Goal: Entertainment & Leisure: Browse casually

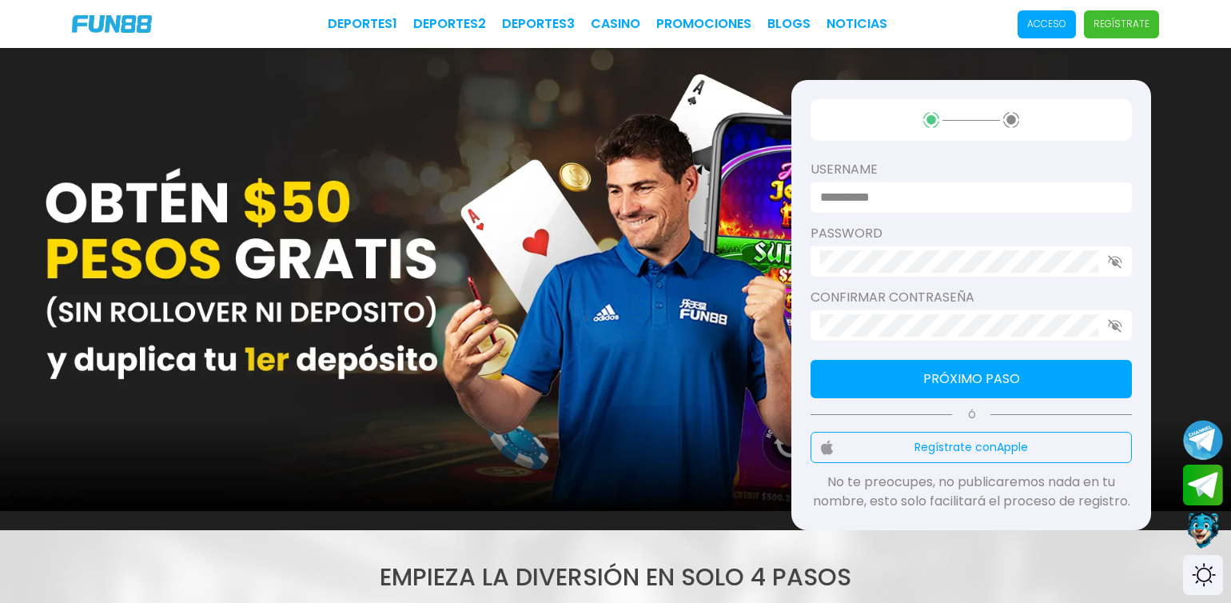
click at [1028, 30] on p "Acceso" at bounding box center [1046, 24] width 39 height 14
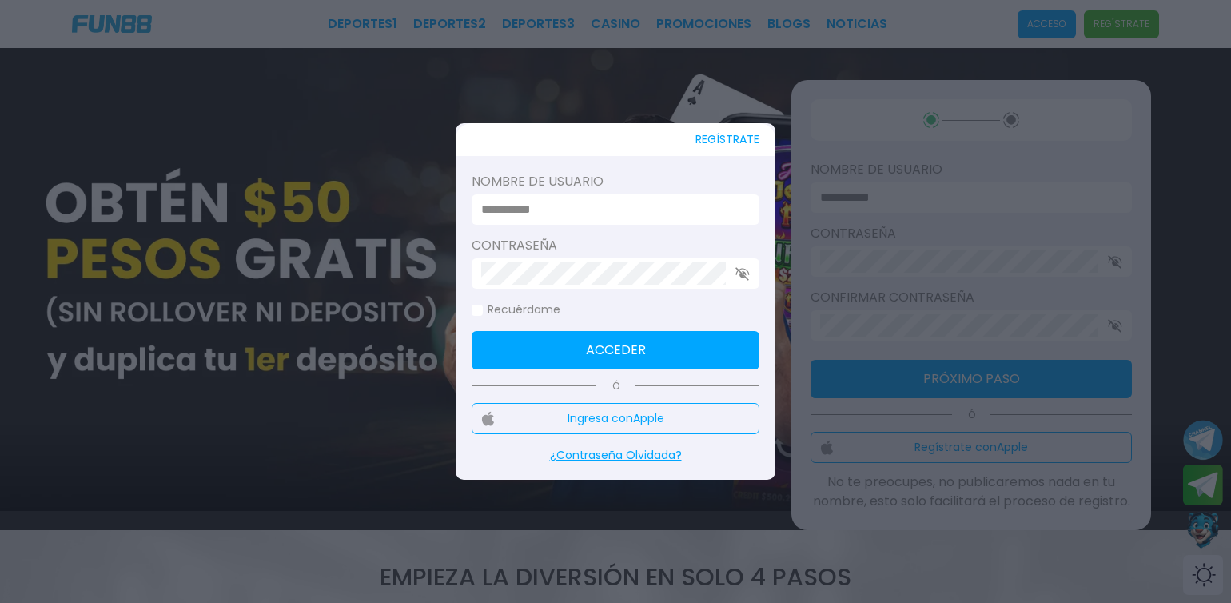
click at [666, 201] on input at bounding box center [610, 209] width 259 height 19
type input "**********"
click at [615, 350] on button "Acceder" at bounding box center [615, 350] width 288 height 38
click at [666, 256] on div "Contraseña" at bounding box center [615, 262] width 288 height 53
click at [615, 350] on button "Acceder" at bounding box center [615, 350] width 288 height 38
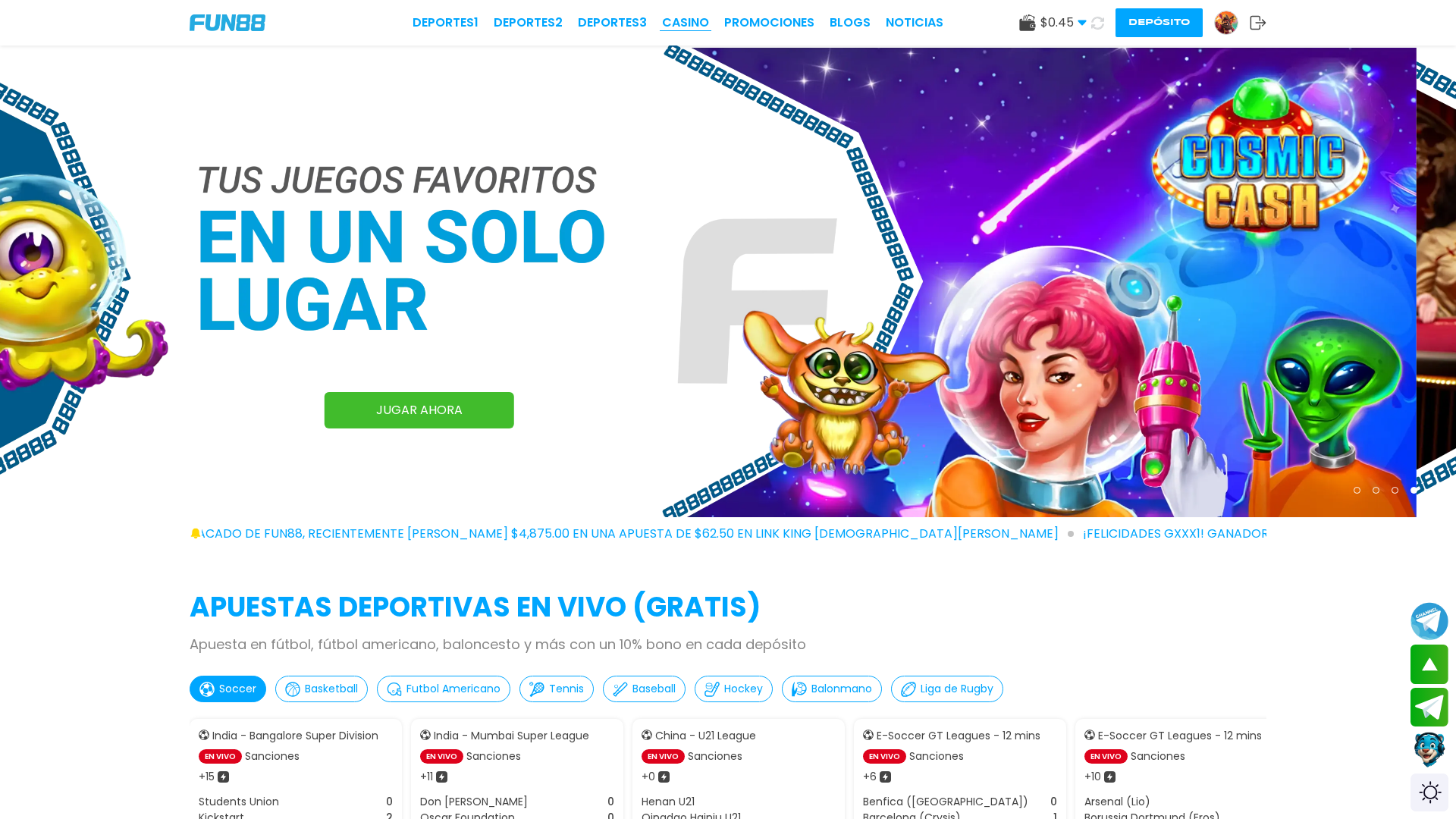
click at [686, 16] on link "CASINO" at bounding box center [686, 22] width 47 height 18
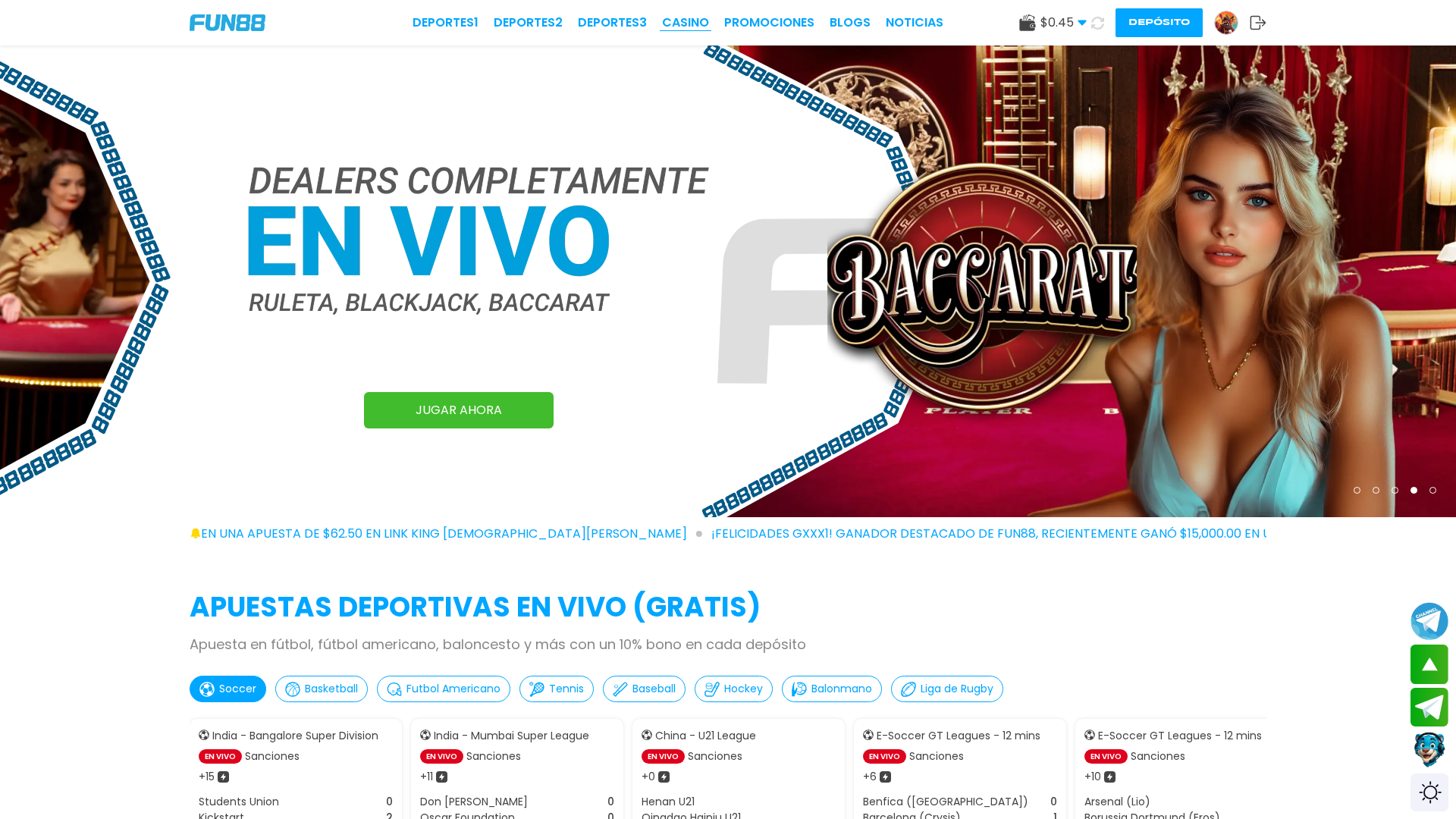
click at [686, 25] on link "CASINO" at bounding box center [686, 22] width 47 height 18
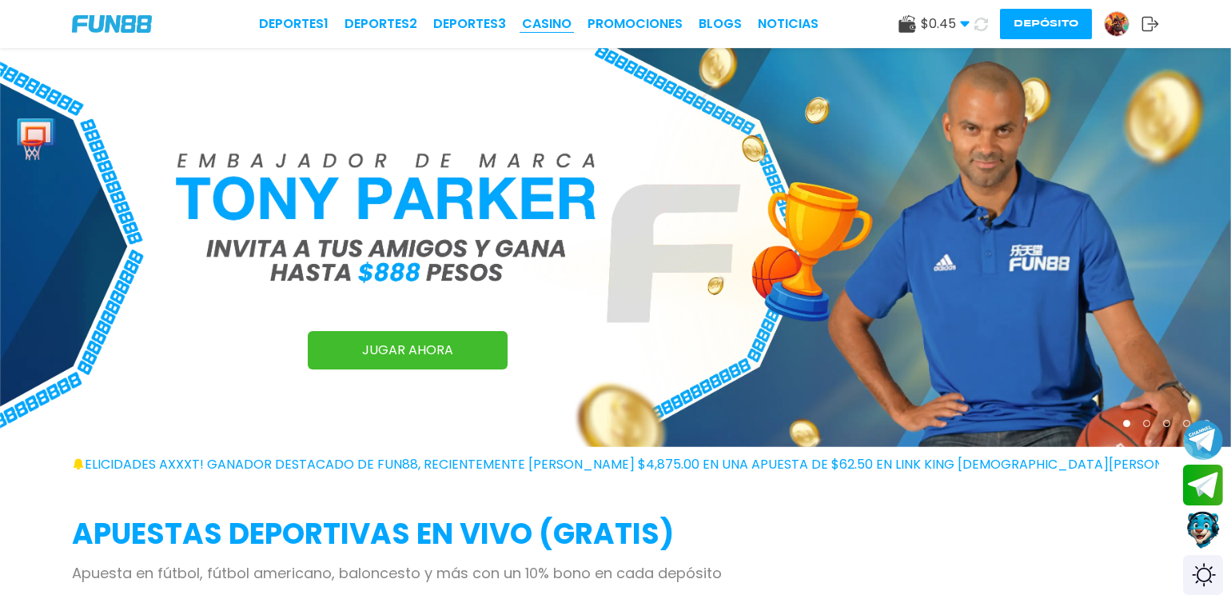
click at [571, 29] on link "CASINO" at bounding box center [547, 23] width 50 height 19
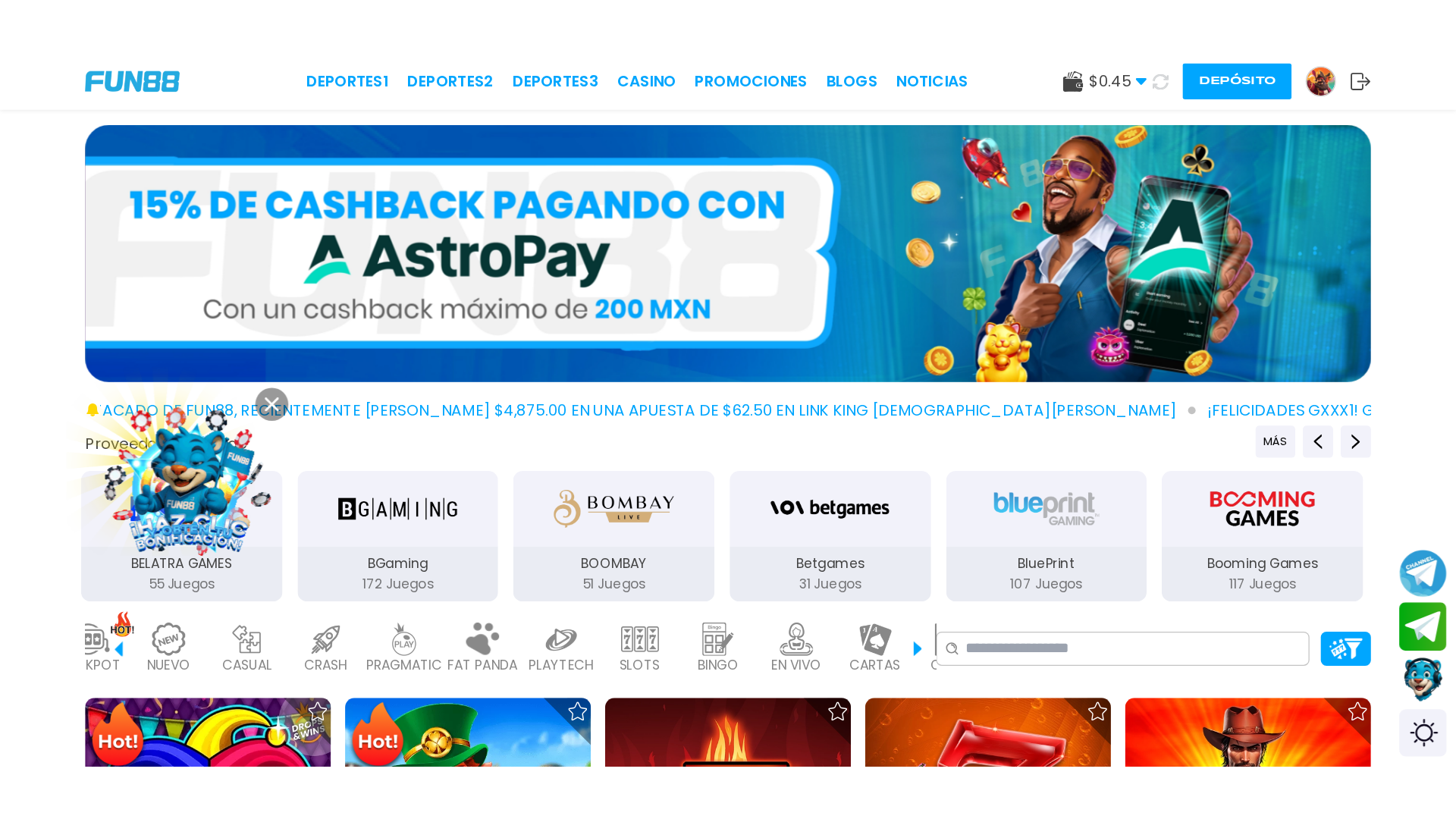
scroll to position [121, 0]
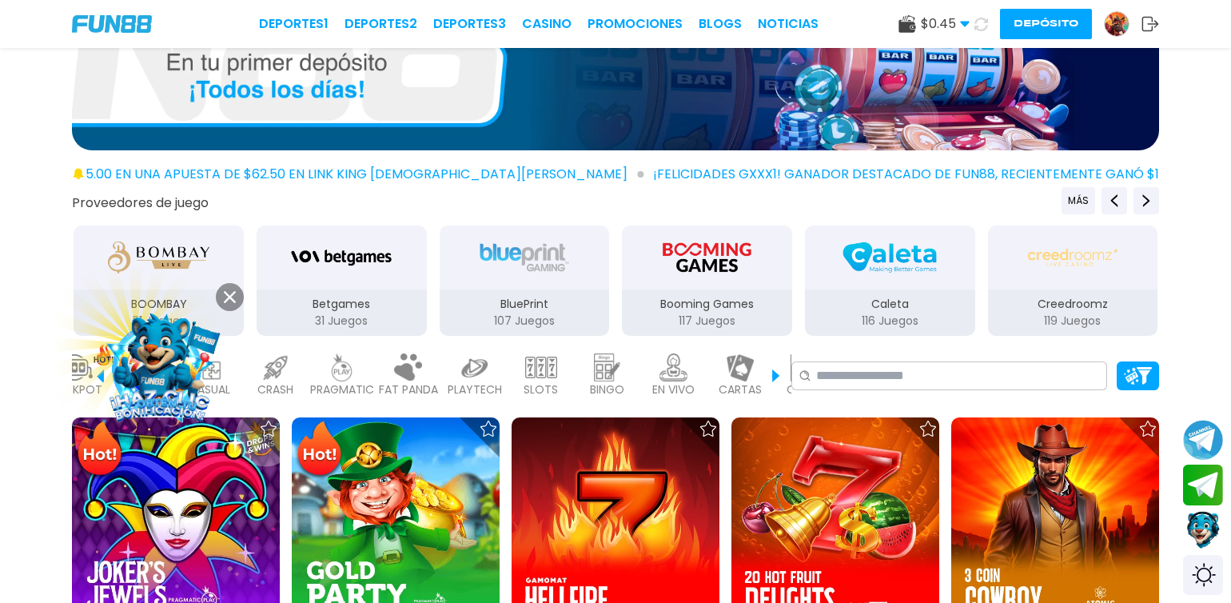
click at [221, 301] on button at bounding box center [230, 297] width 28 height 28
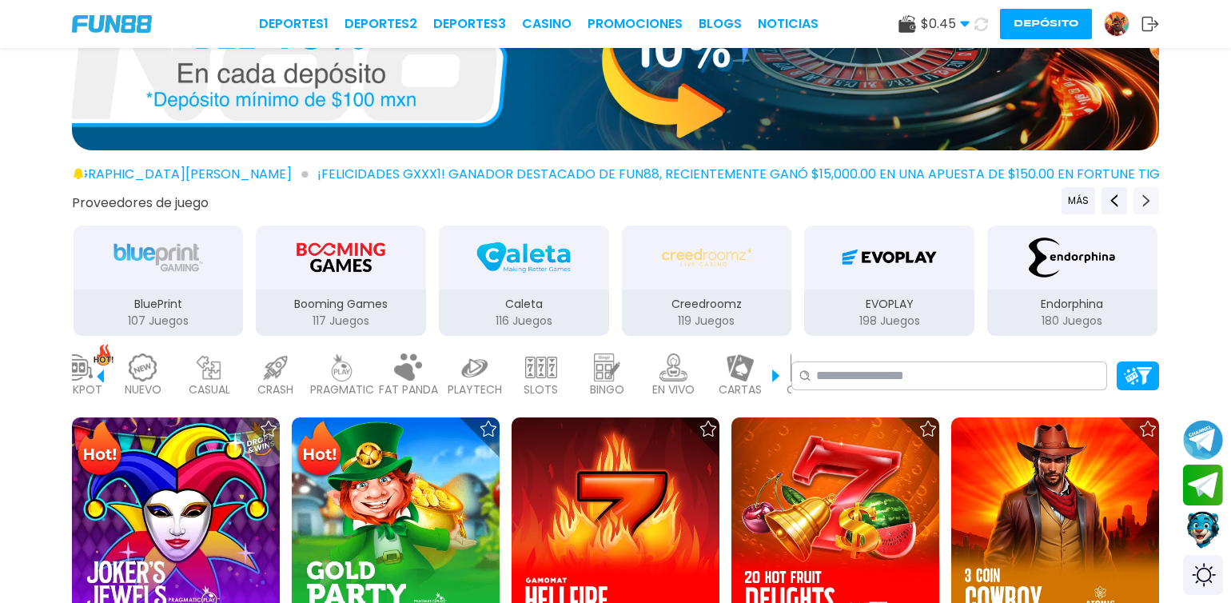
click at [1134, 201] on button "Next providers" at bounding box center [1146, 200] width 26 height 27
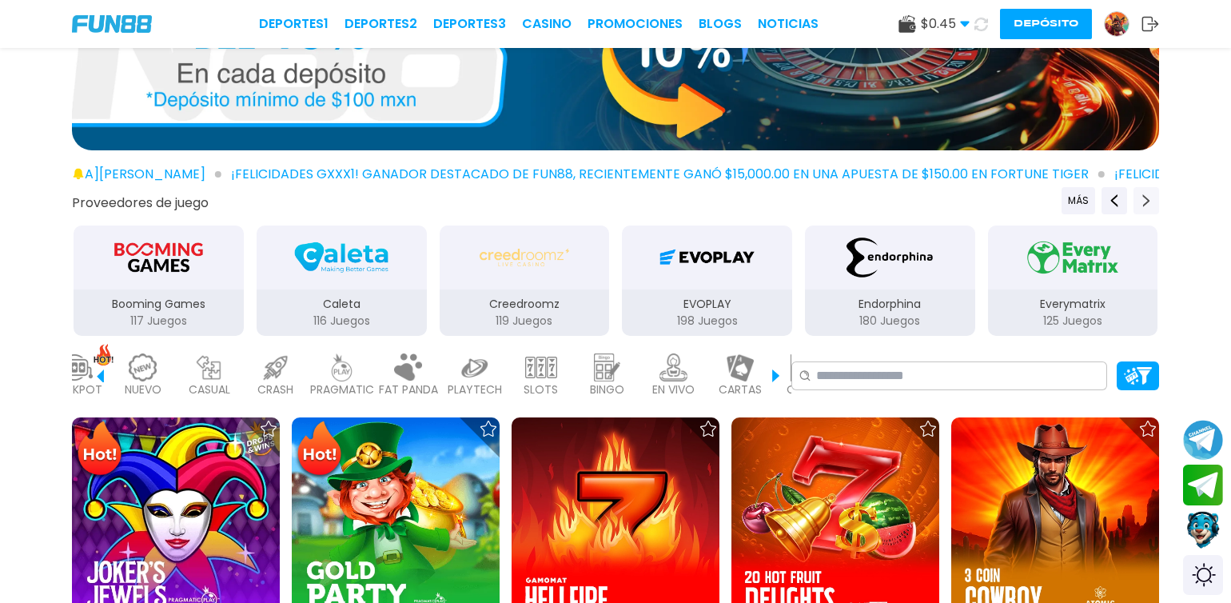
click at [1134, 201] on button "Next providers" at bounding box center [1146, 200] width 26 height 27
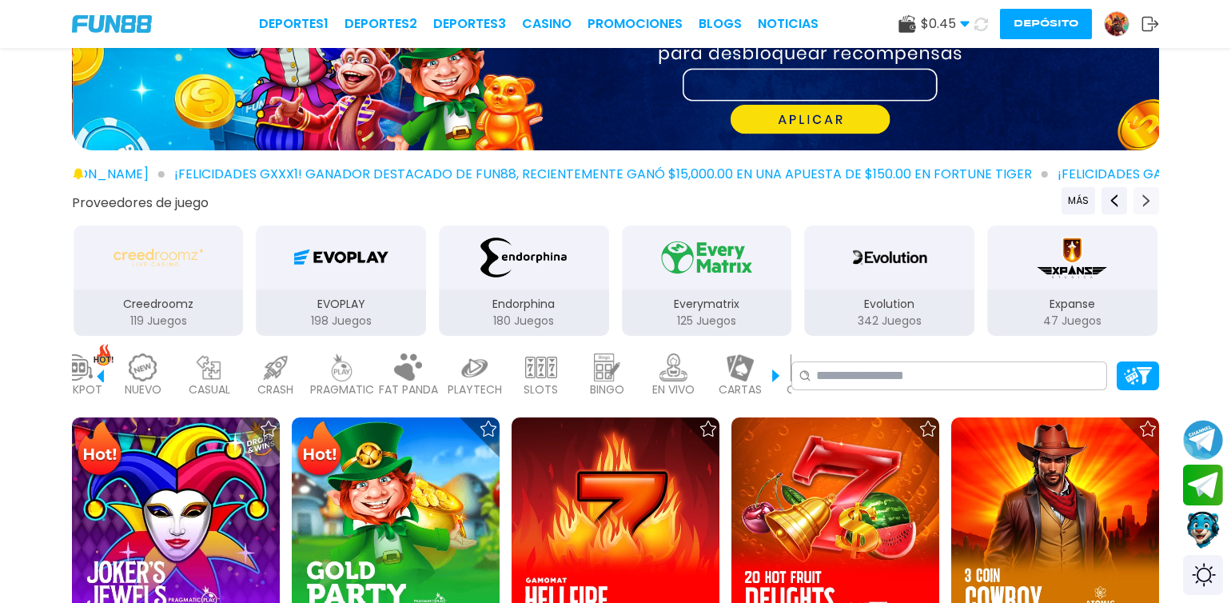
click at [1134, 200] on button "Next providers" at bounding box center [1146, 200] width 26 height 27
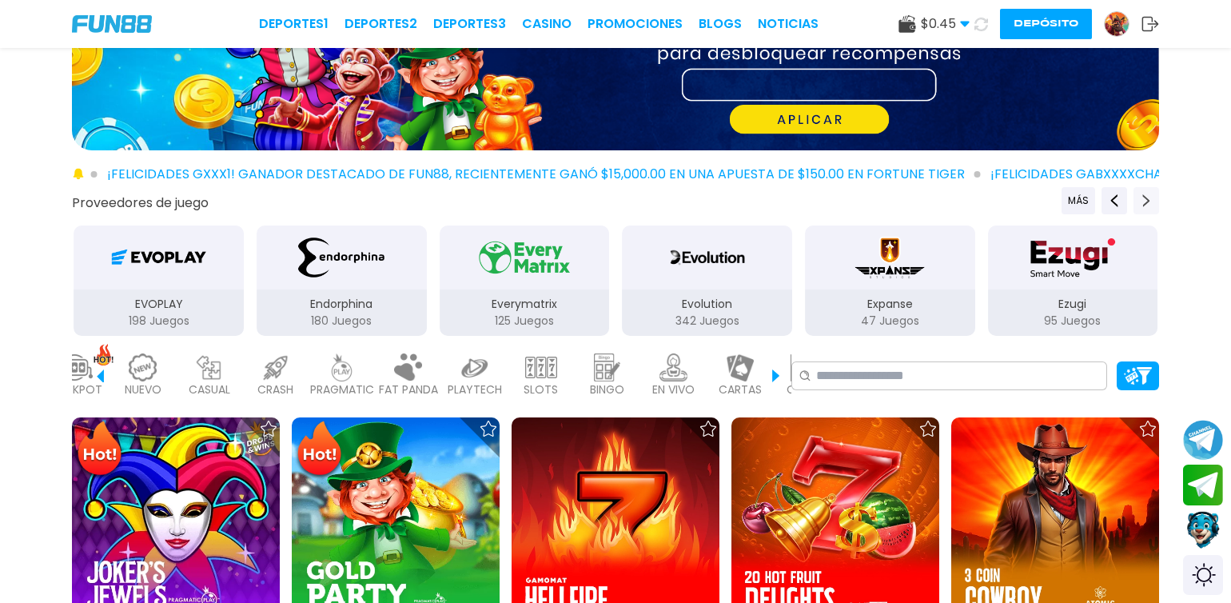
click at [1134, 200] on button "Next providers" at bounding box center [1146, 200] width 26 height 27
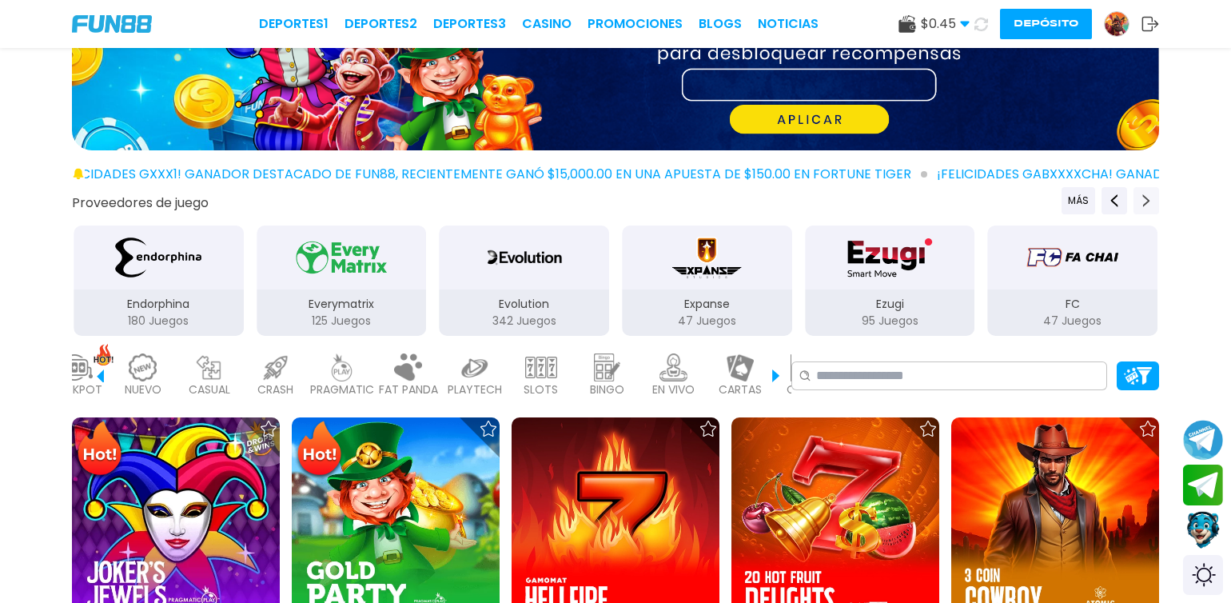
click at [1134, 200] on button "Next providers" at bounding box center [1146, 200] width 26 height 27
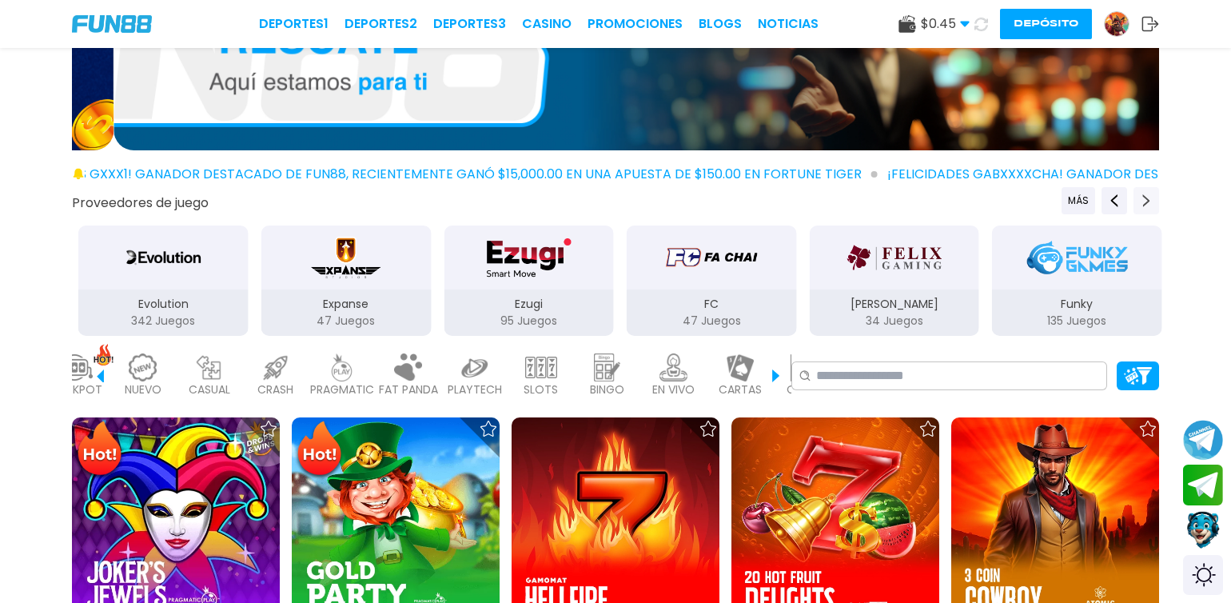
click at [1134, 200] on button "Next providers" at bounding box center [1146, 200] width 26 height 27
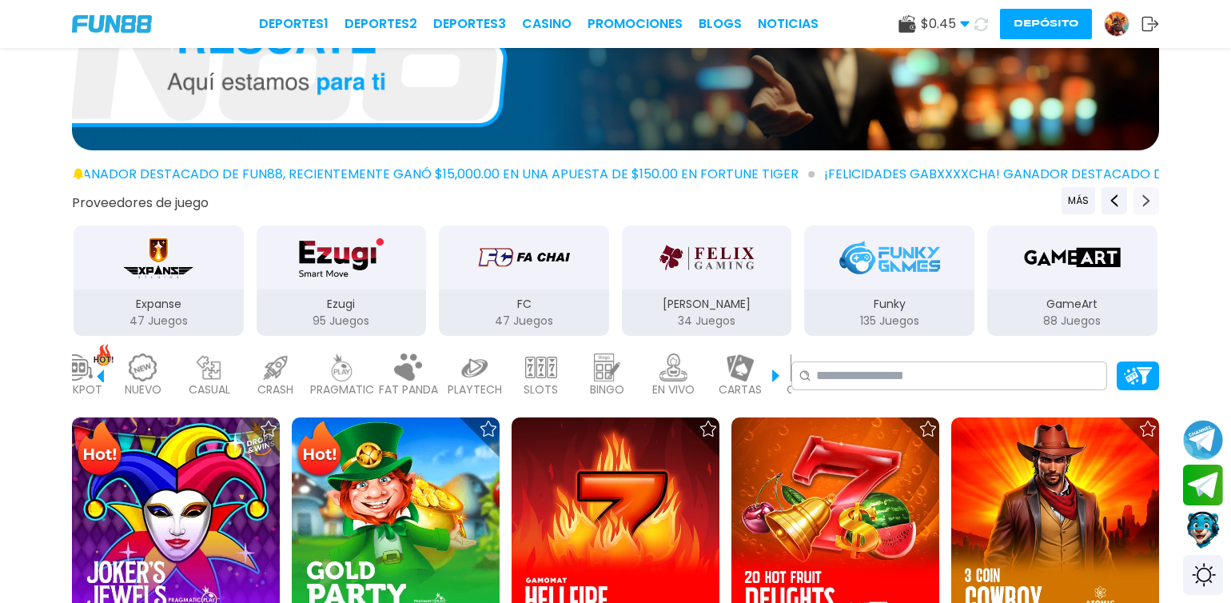
click at [1134, 200] on button "Next providers" at bounding box center [1146, 200] width 26 height 27
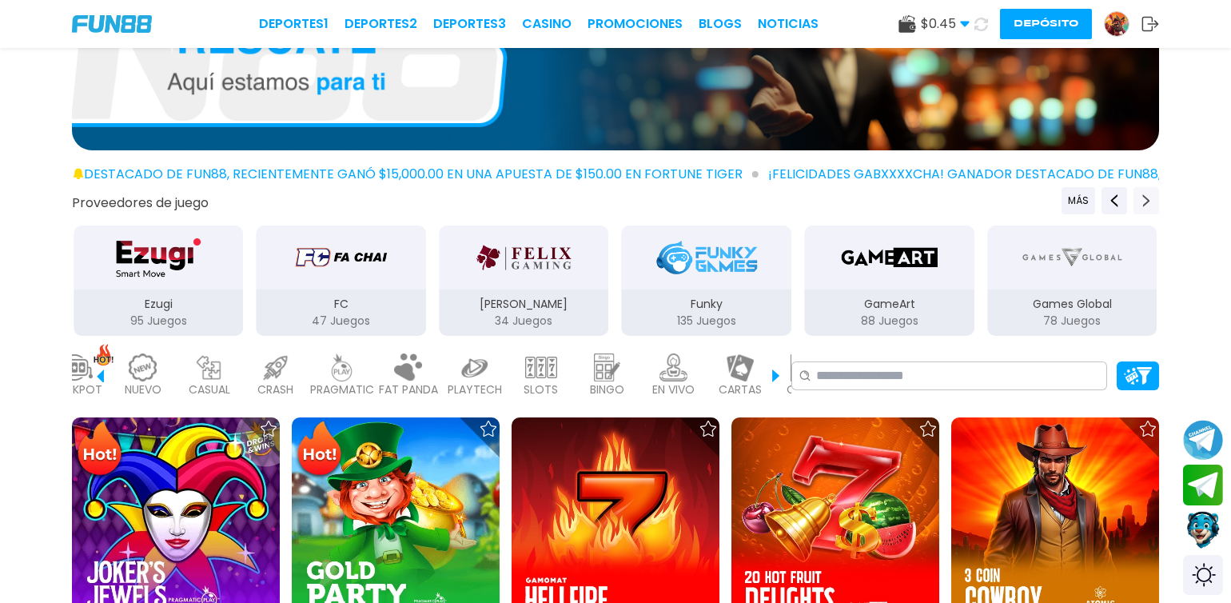
click at [1134, 200] on button "Next providers" at bounding box center [1146, 200] width 26 height 27
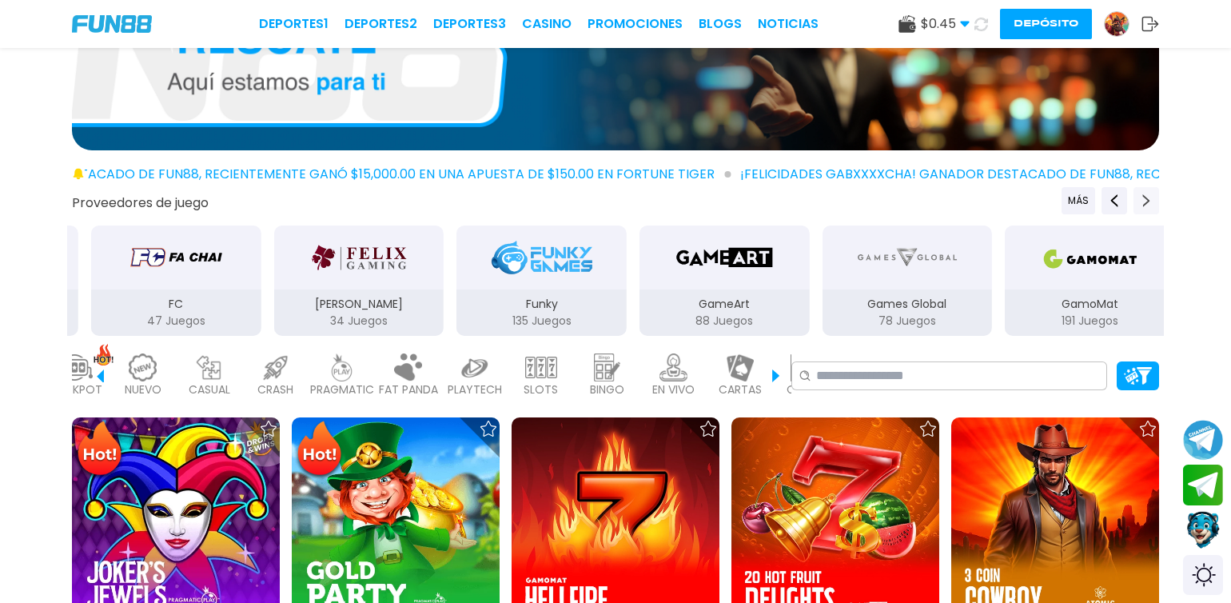
click at [1134, 200] on button "Next providers" at bounding box center [1146, 200] width 26 height 27
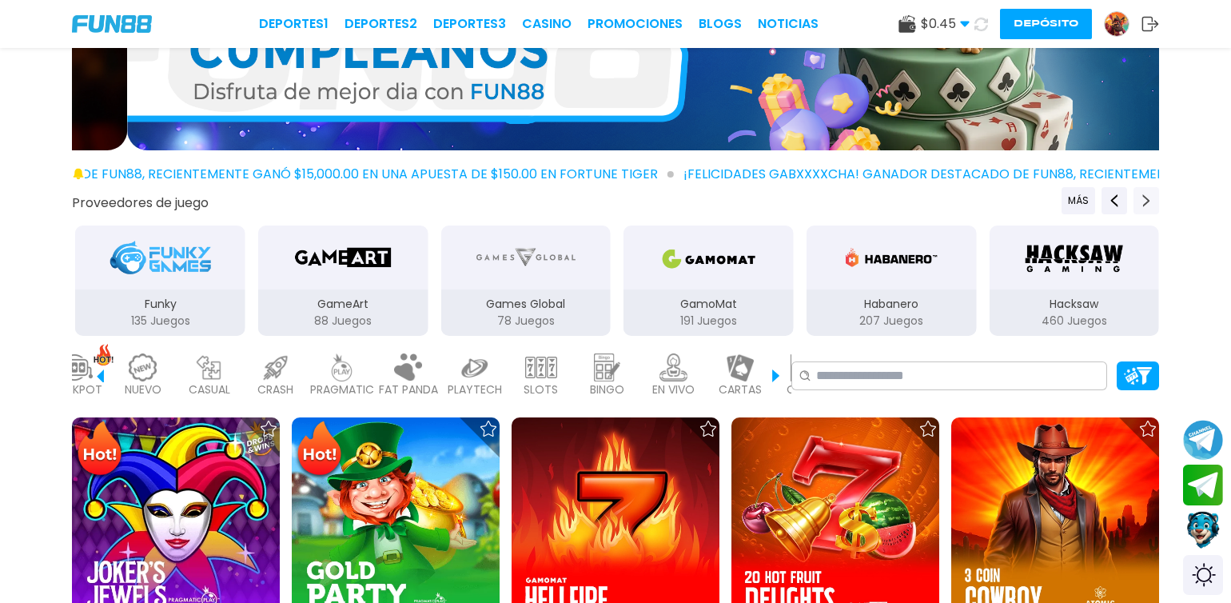
click at [1134, 200] on button "Next providers" at bounding box center [1146, 200] width 26 height 27
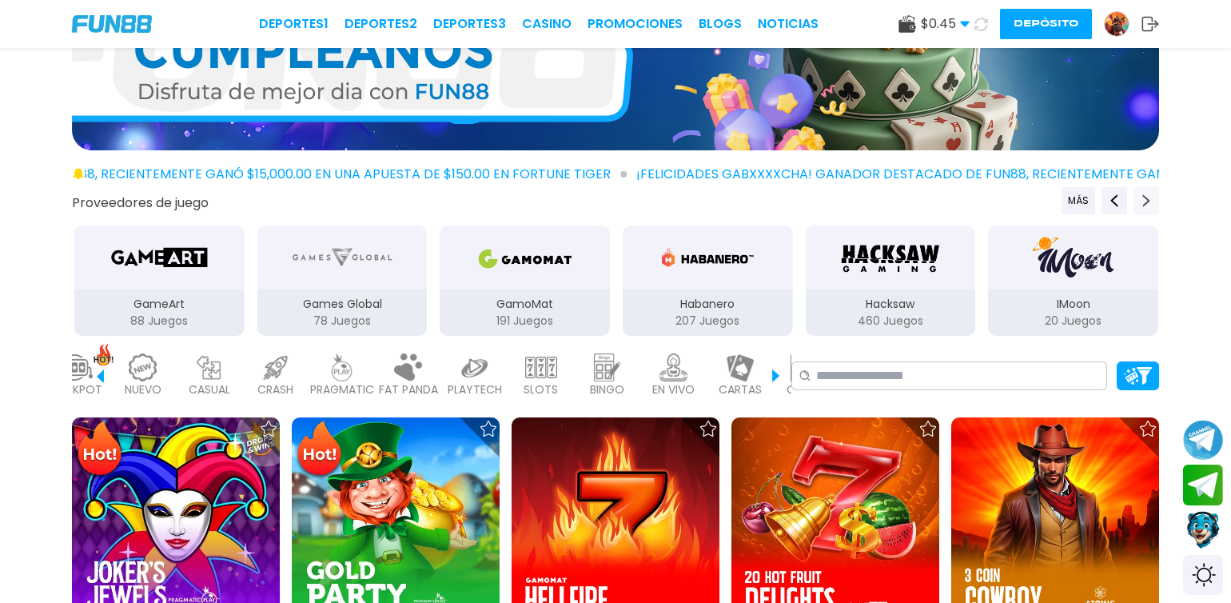
click at [1134, 200] on button "Next providers" at bounding box center [1146, 200] width 26 height 27
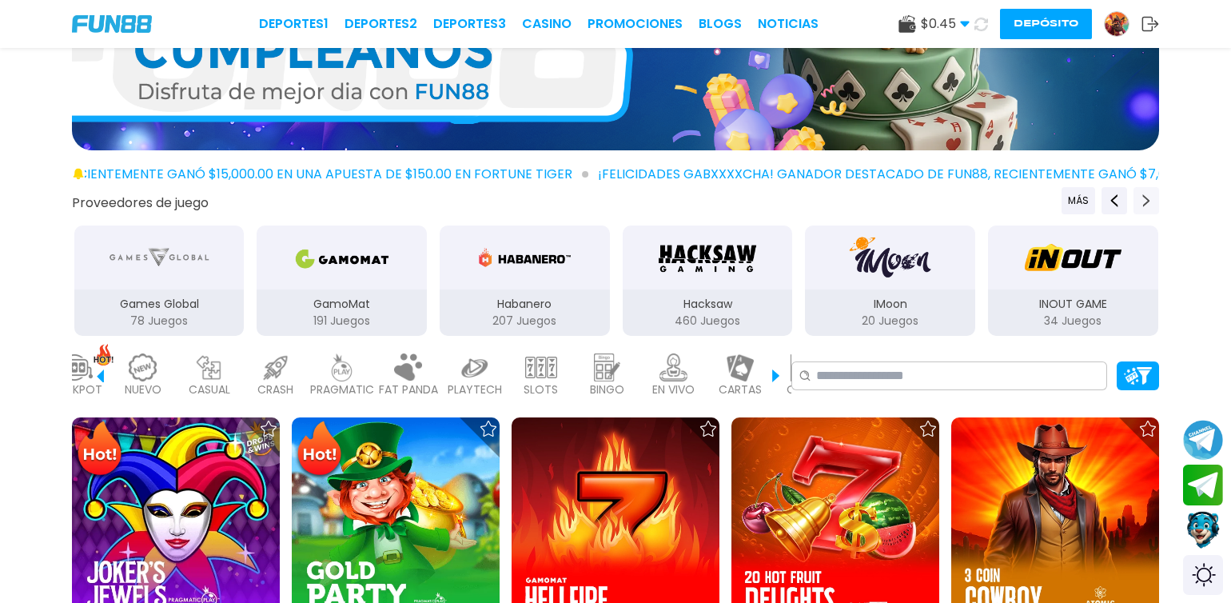
click at [1134, 200] on button "Next providers" at bounding box center [1146, 200] width 26 height 27
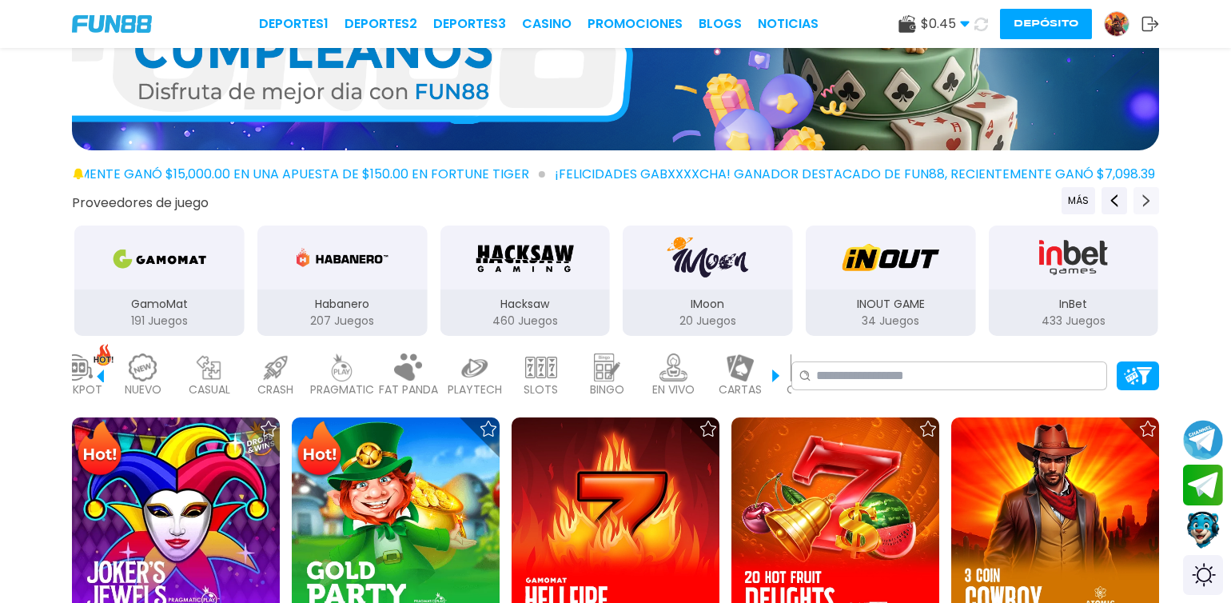
click at [1134, 200] on button "Next providers" at bounding box center [1146, 200] width 26 height 27
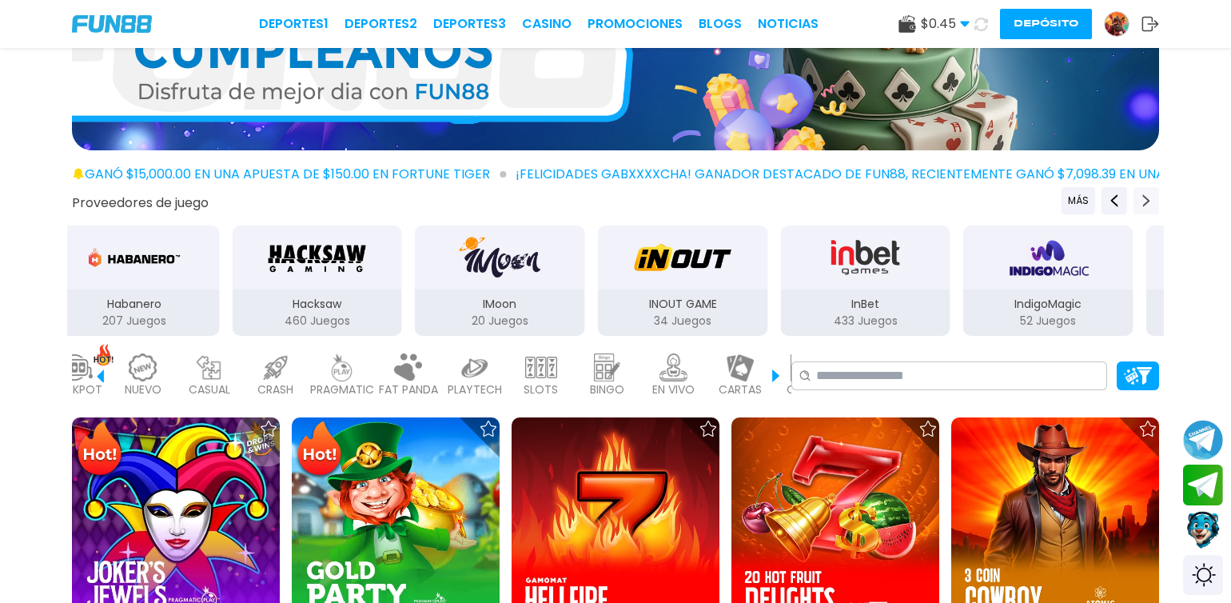
click at [1134, 200] on button "Next providers" at bounding box center [1146, 200] width 26 height 27
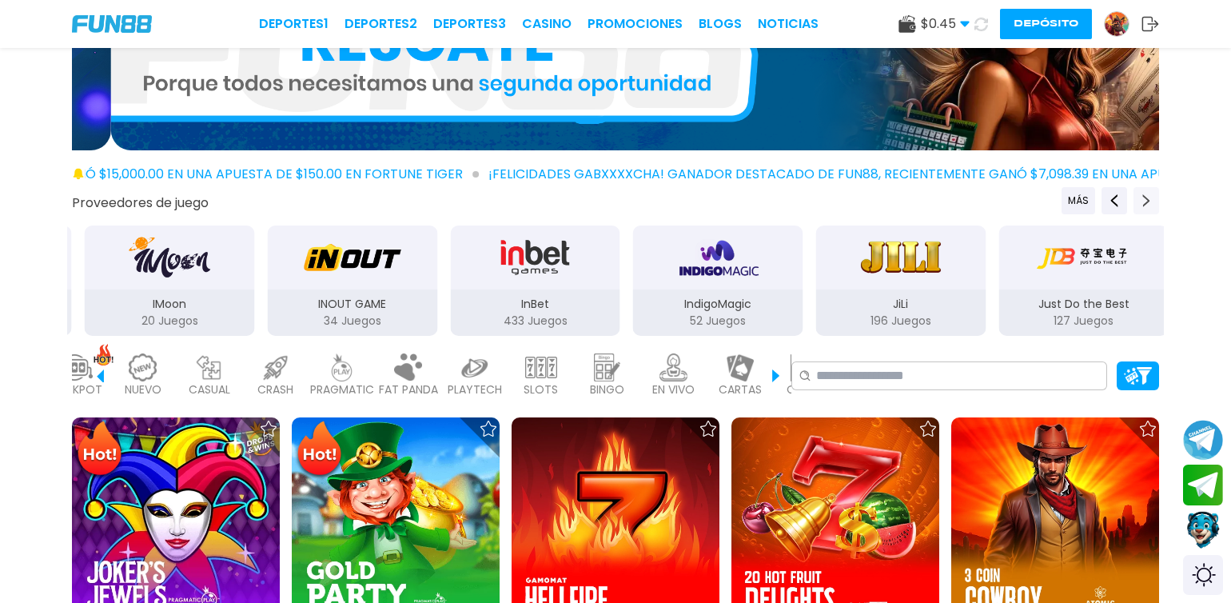
click at [1134, 200] on button "Next providers" at bounding box center [1146, 200] width 26 height 27
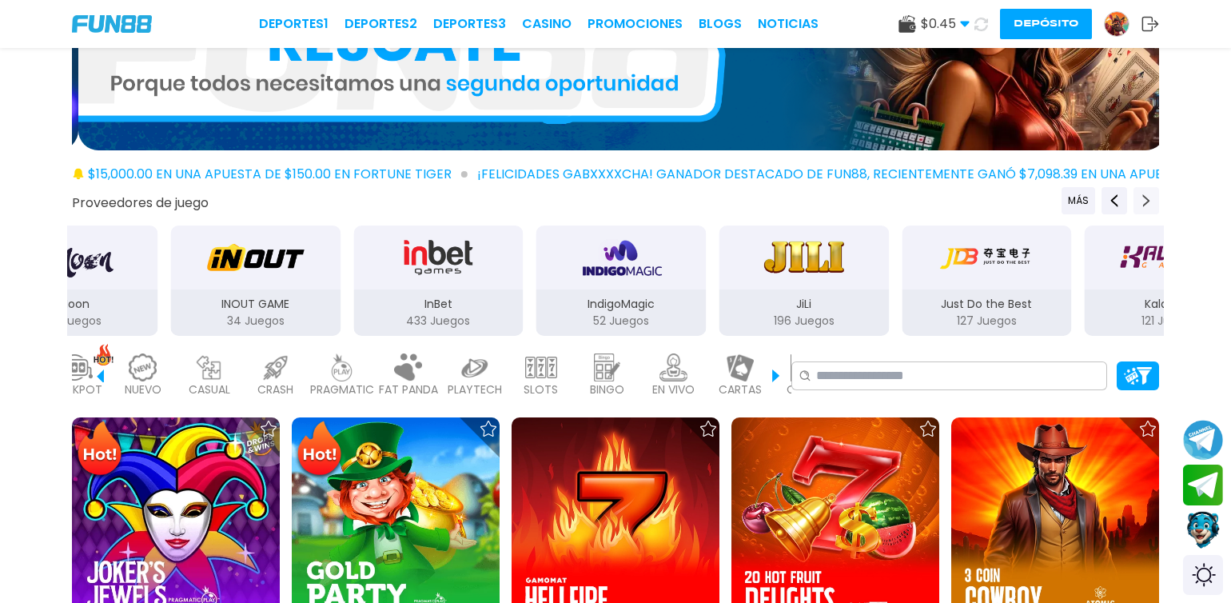
click at [1134, 200] on button "Next providers" at bounding box center [1146, 200] width 26 height 27
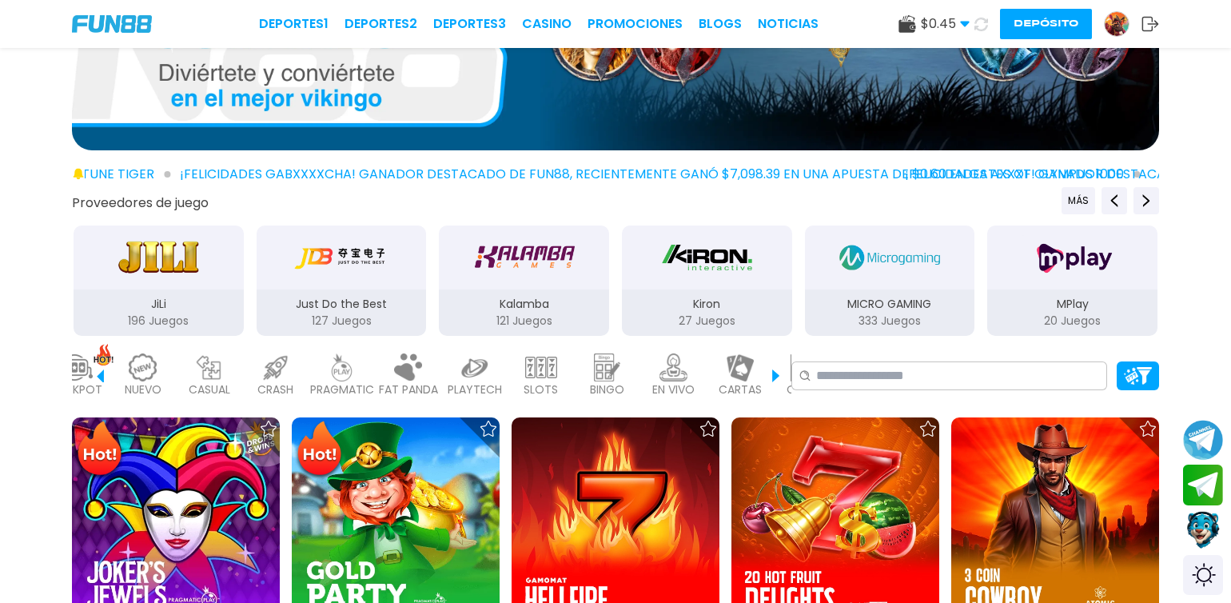
click at [470, 379] on img at bounding box center [475, 367] width 32 height 28
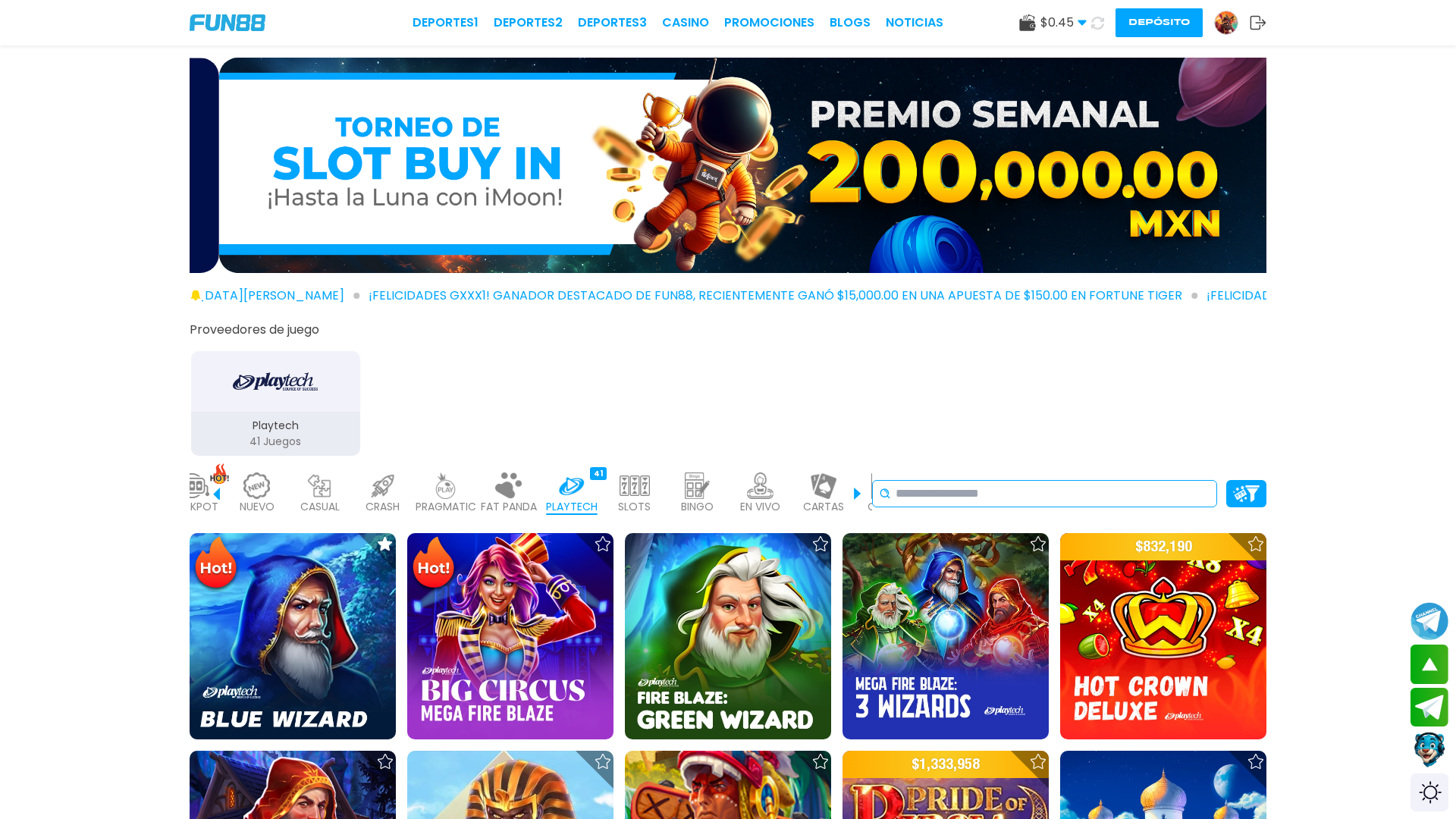
click at [1066, 493] on input at bounding box center [1054, 493] width 315 height 18
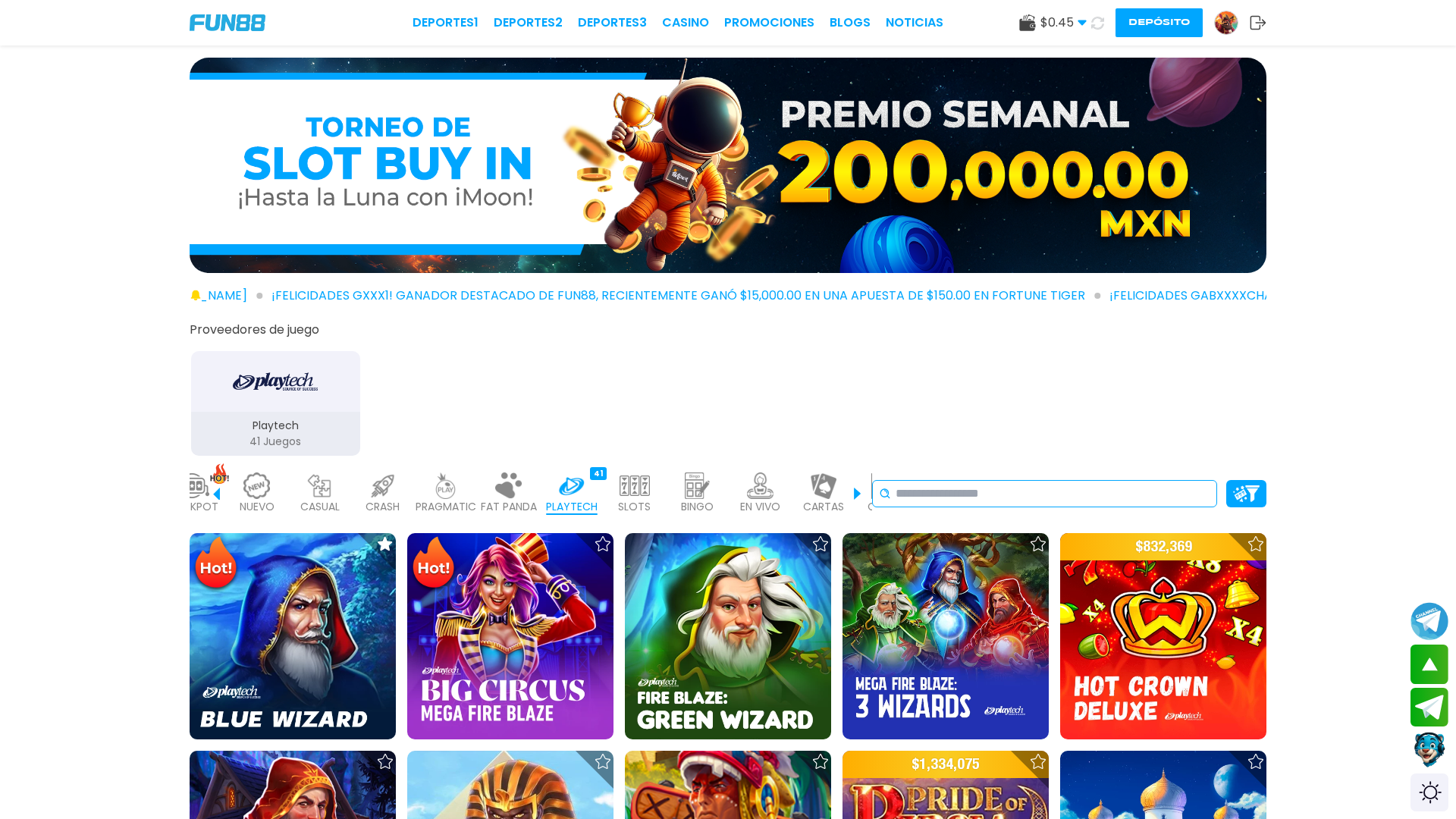
click at [886, 485] on div "No se ha encontrado ningún juego." at bounding box center [1045, 493] width 345 height 28
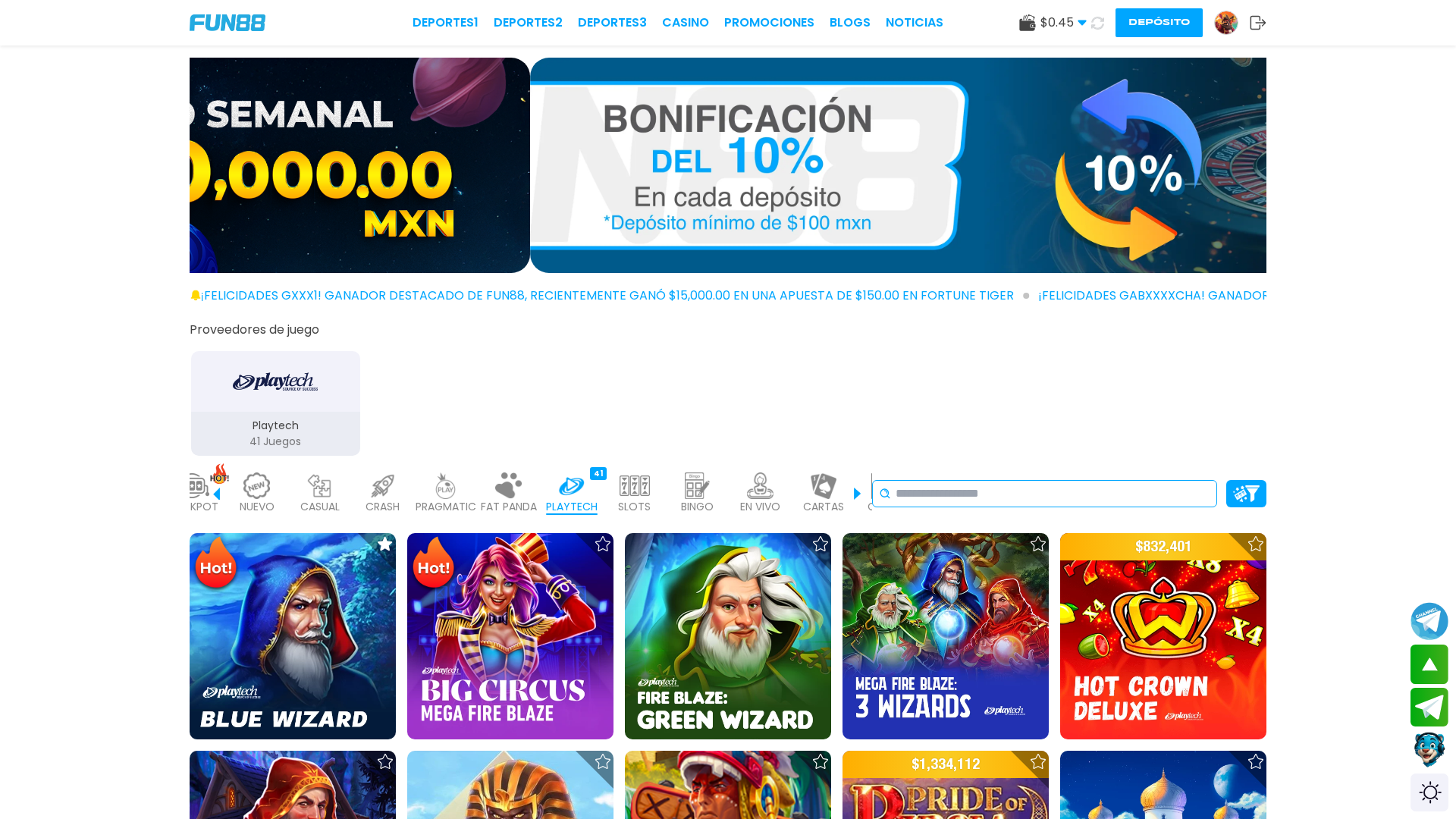
click at [905, 485] on input at bounding box center [1054, 493] width 315 height 18
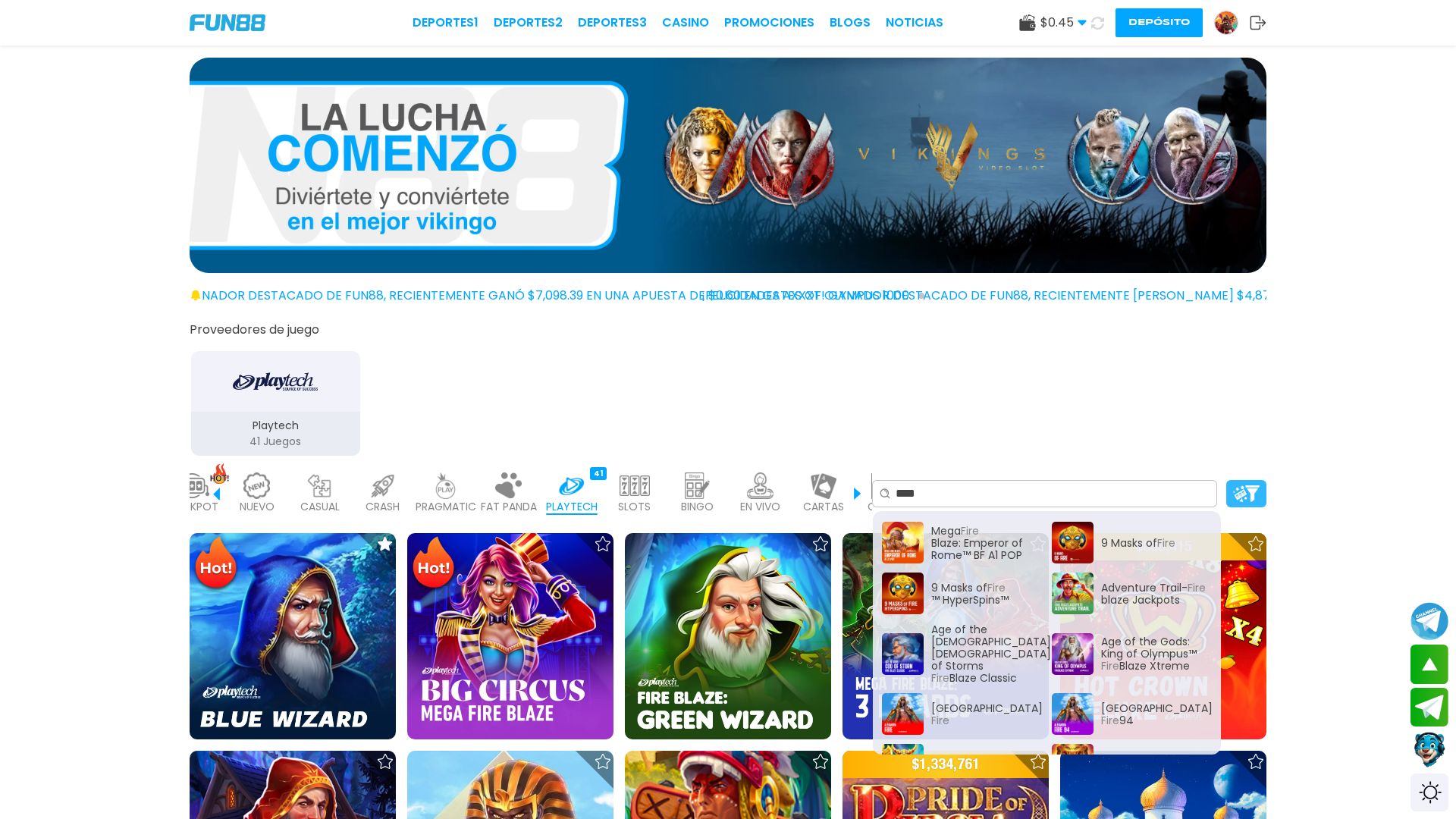
click at [1167, 502] on div at bounding box center [1246, 493] width 40 height 28
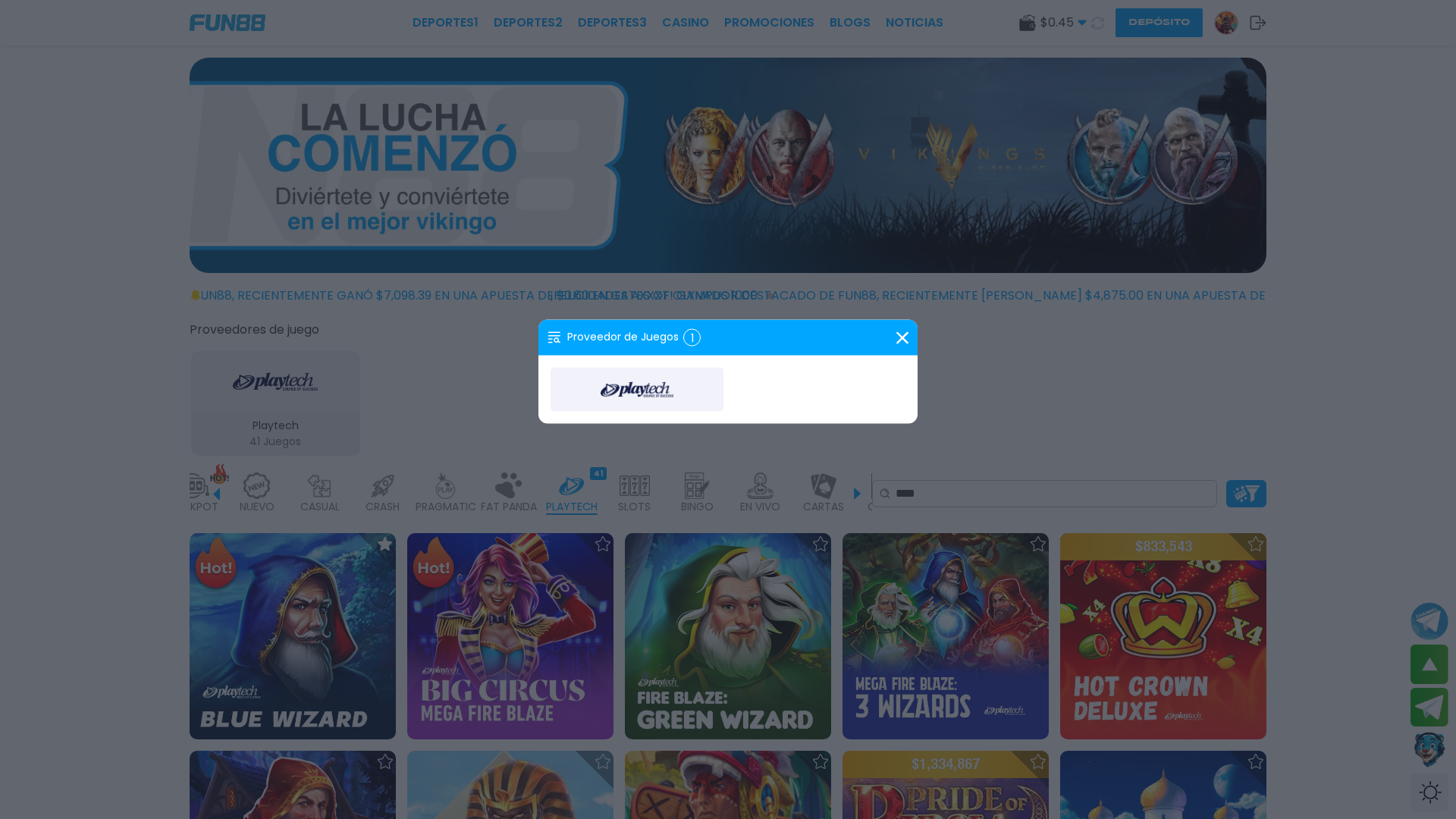
click at [1167, 483] on div at bounding box center [728, 409] width 1456 height 819
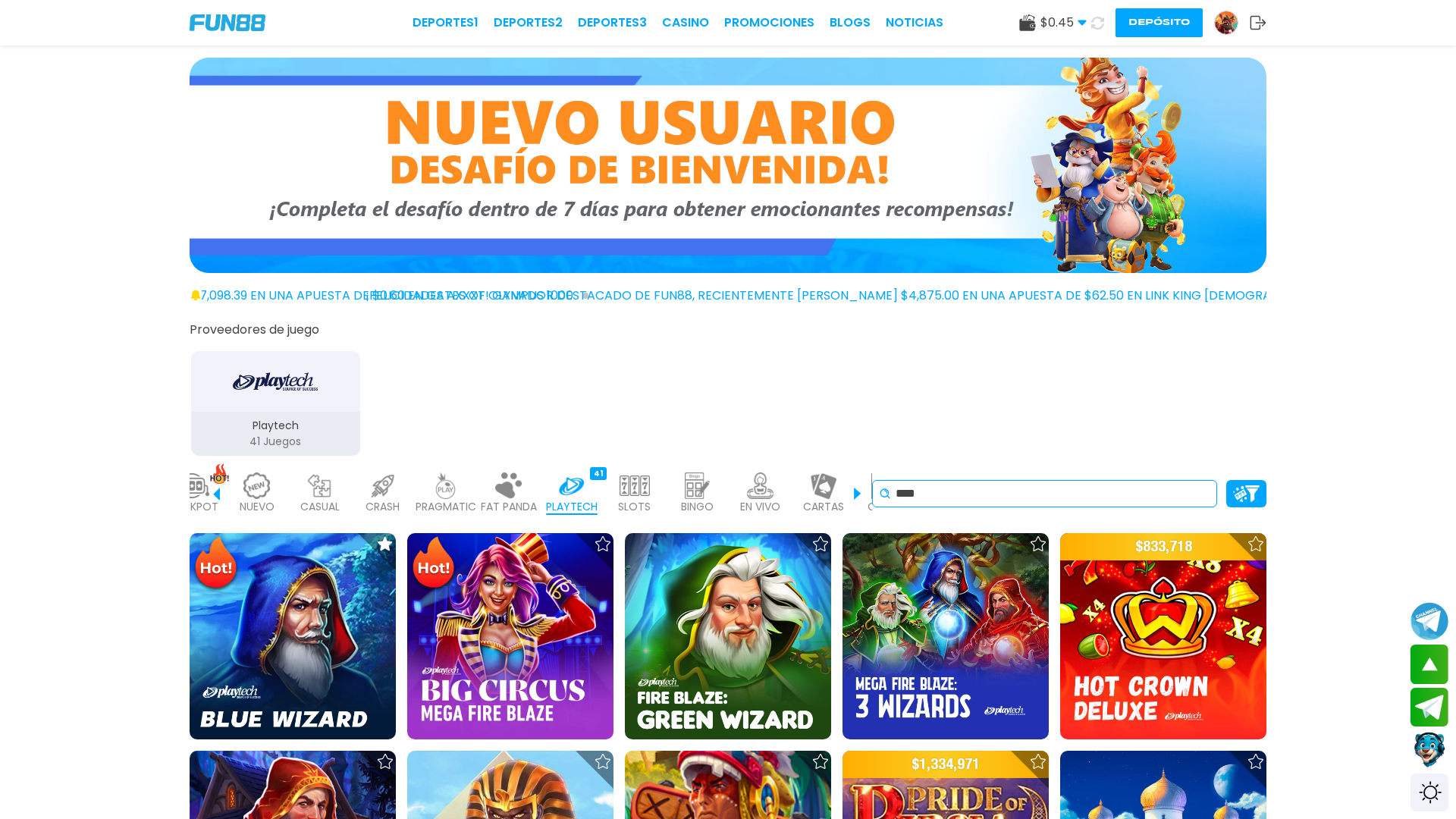
click at [884, 489] on icon at bounding box center [885, 493] width 12 height 12
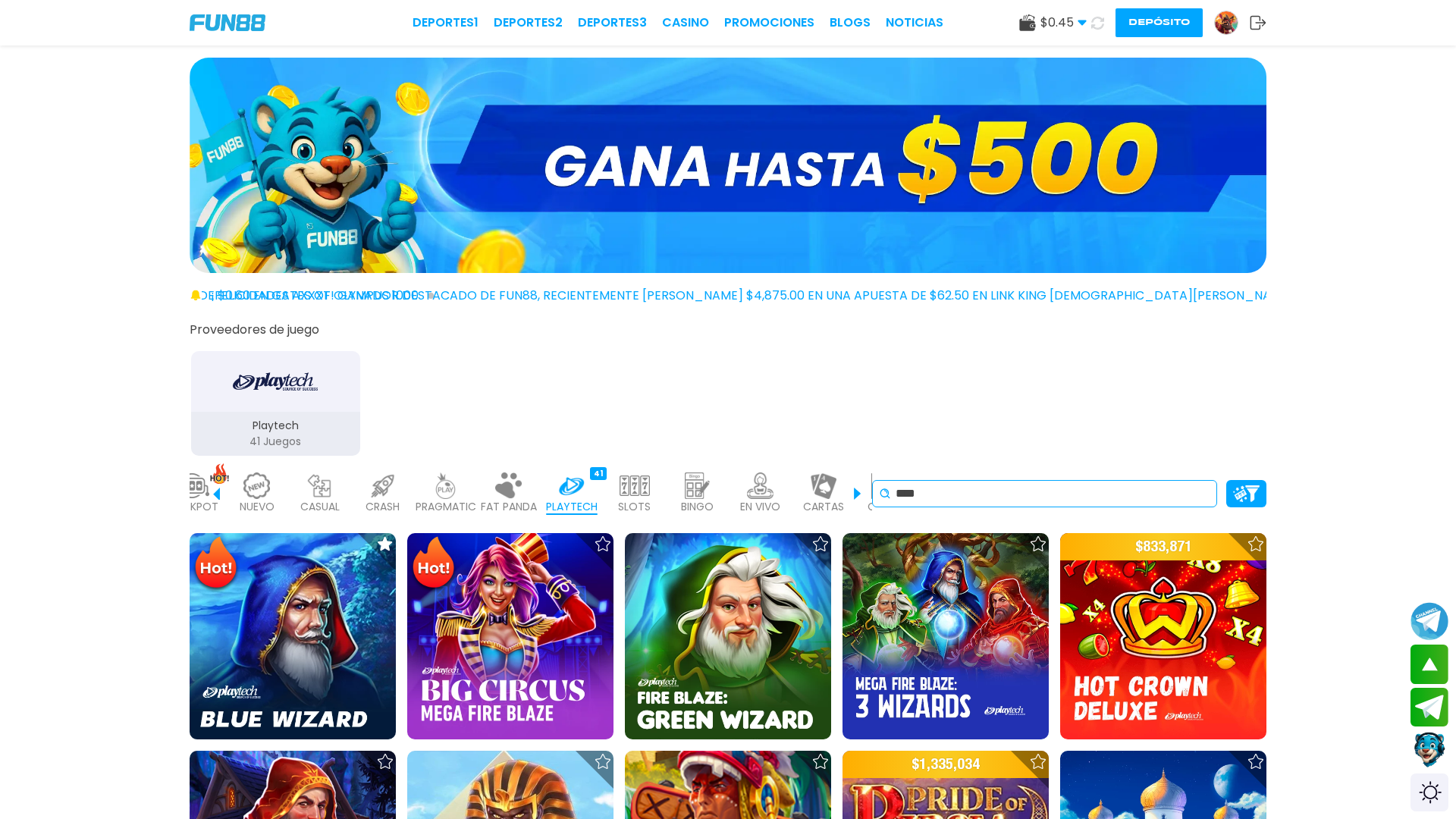
click at [884, 489] on icon at bounding box center [885, 493] width 12 height 12
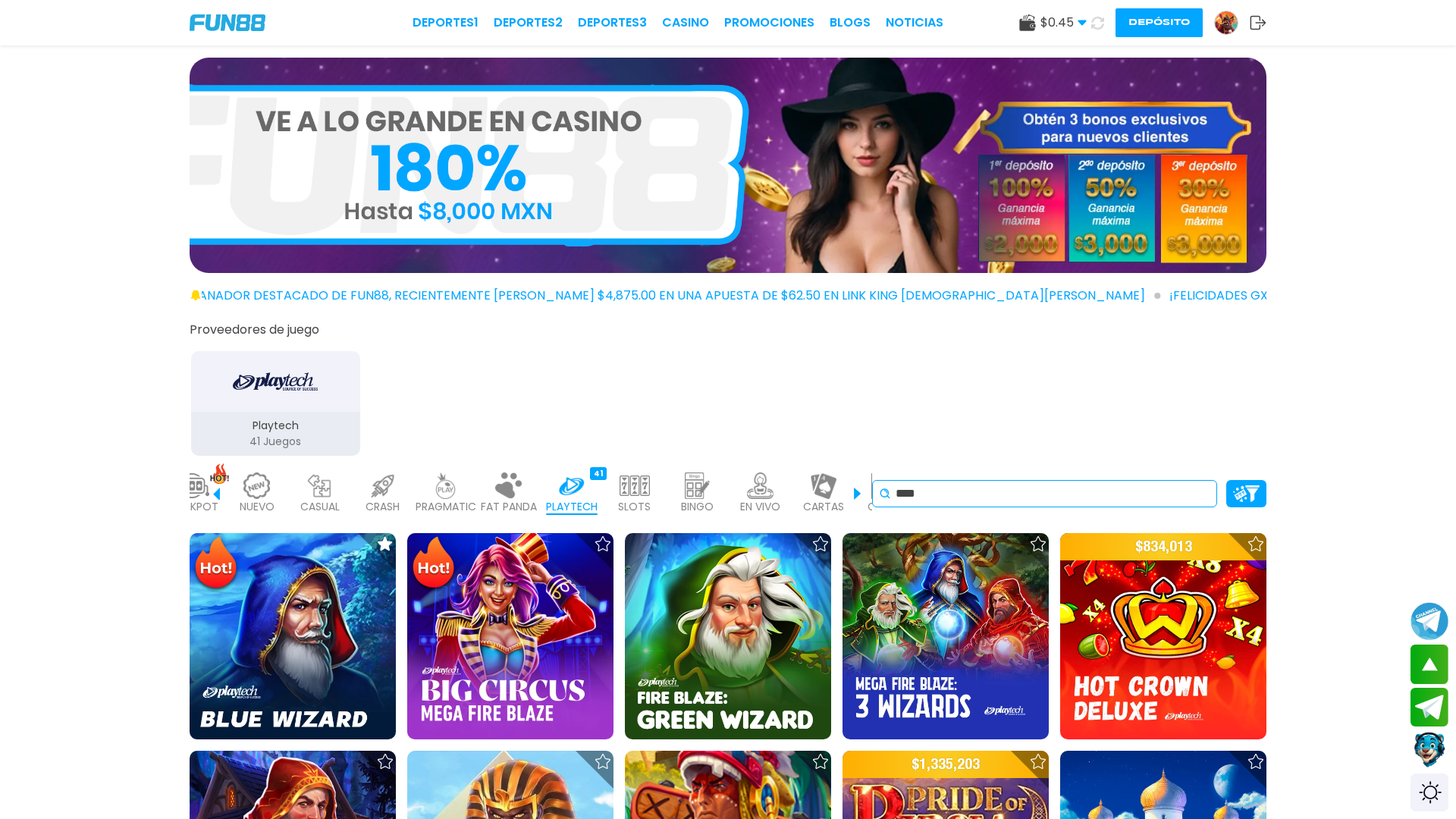
click at [925, 489] on input "****" at bounding box center [1054, 493] width 315 height 18
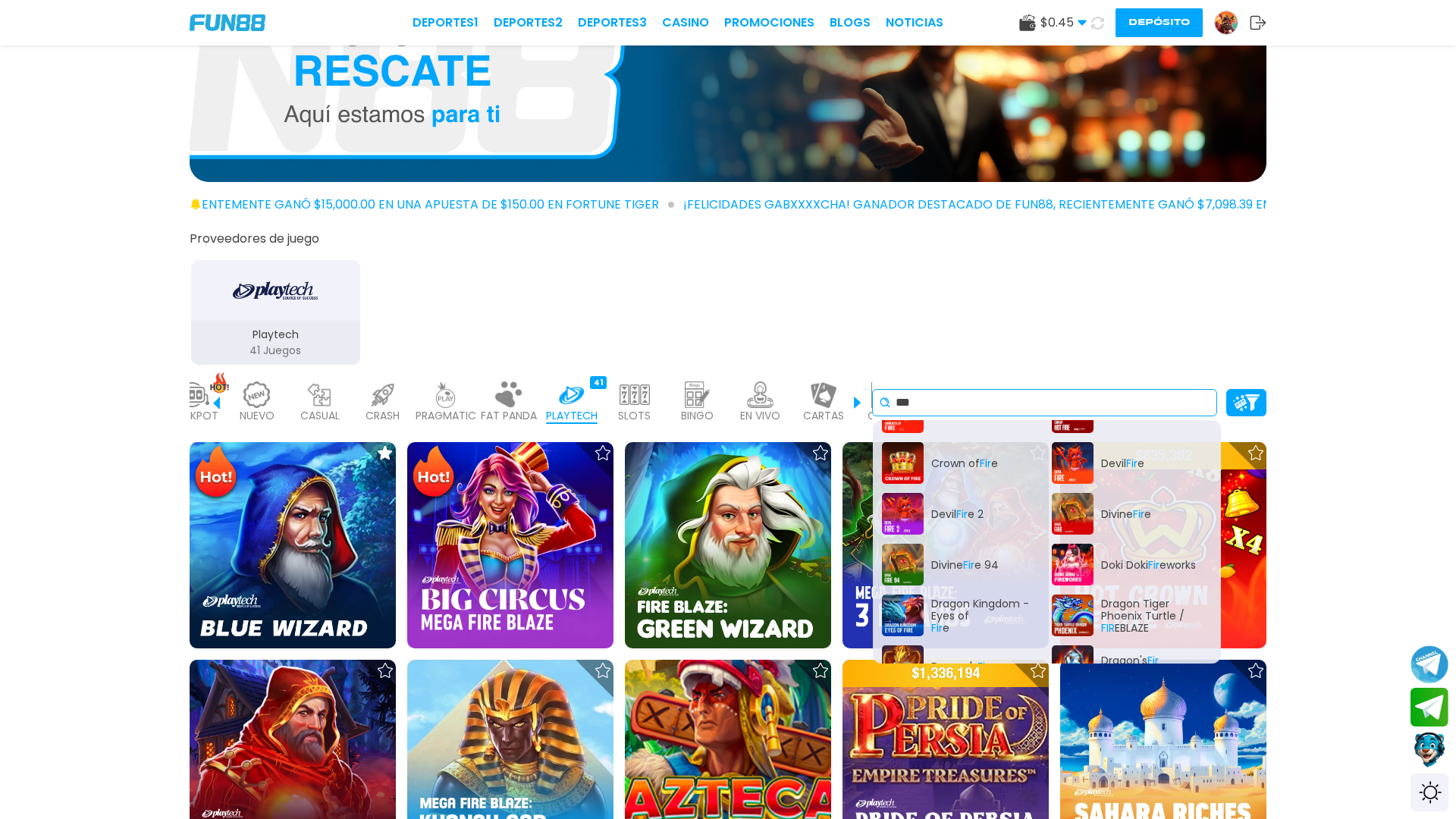
scroll to position [530, 0]
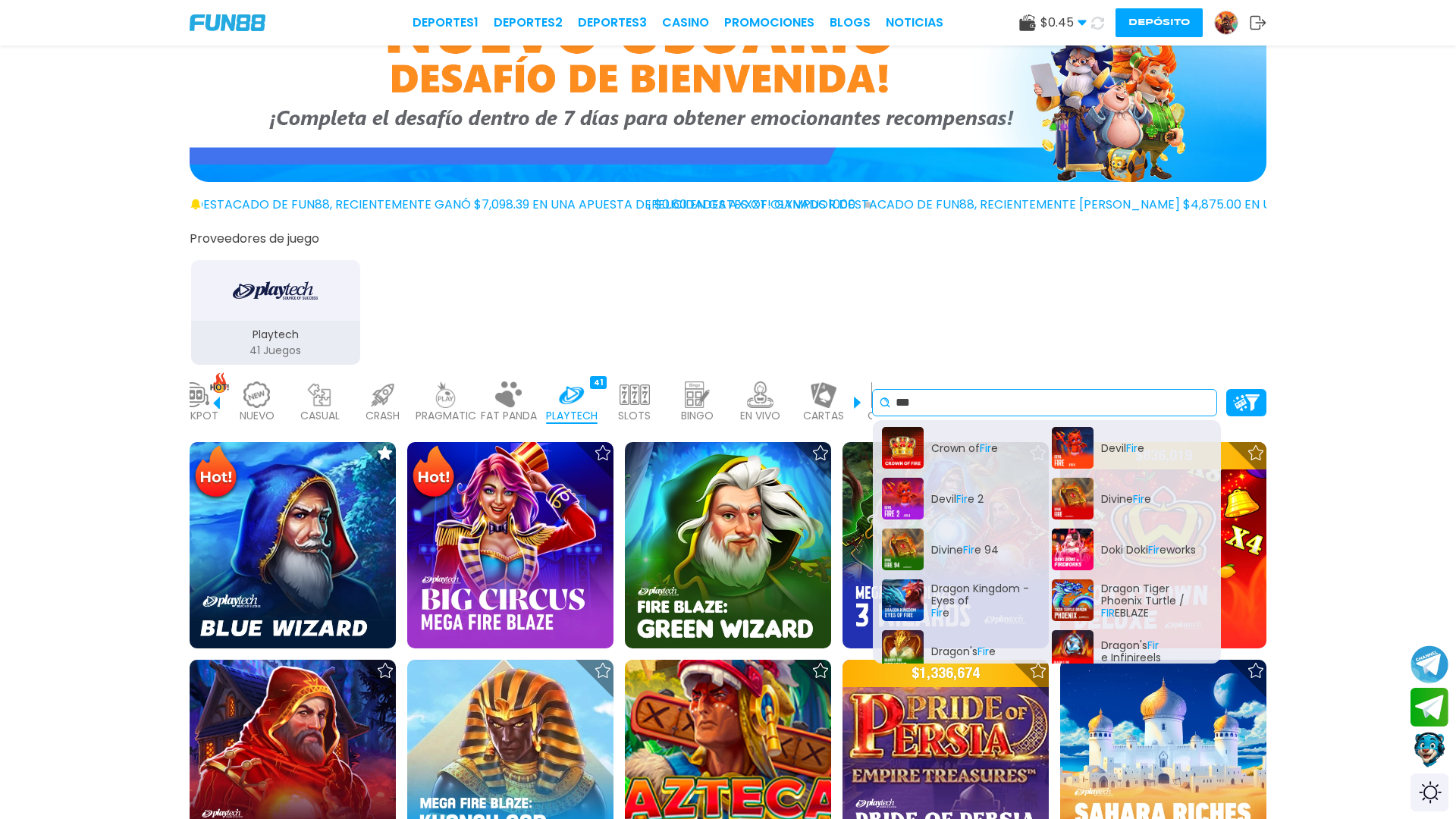
click at [1001, 400] on input "***" at bounding box center [1054, 402] width 315 height 18
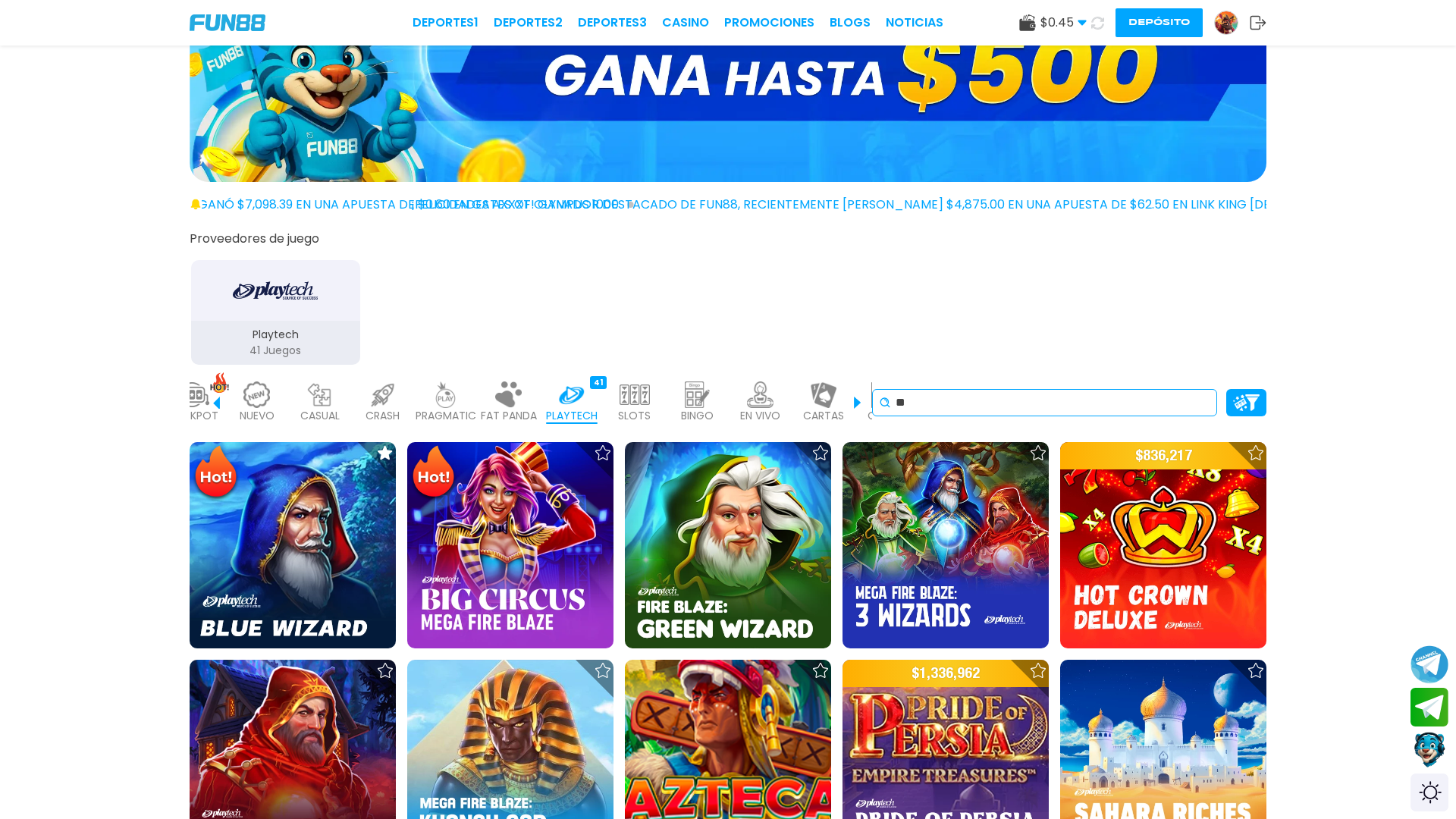
type input "*"
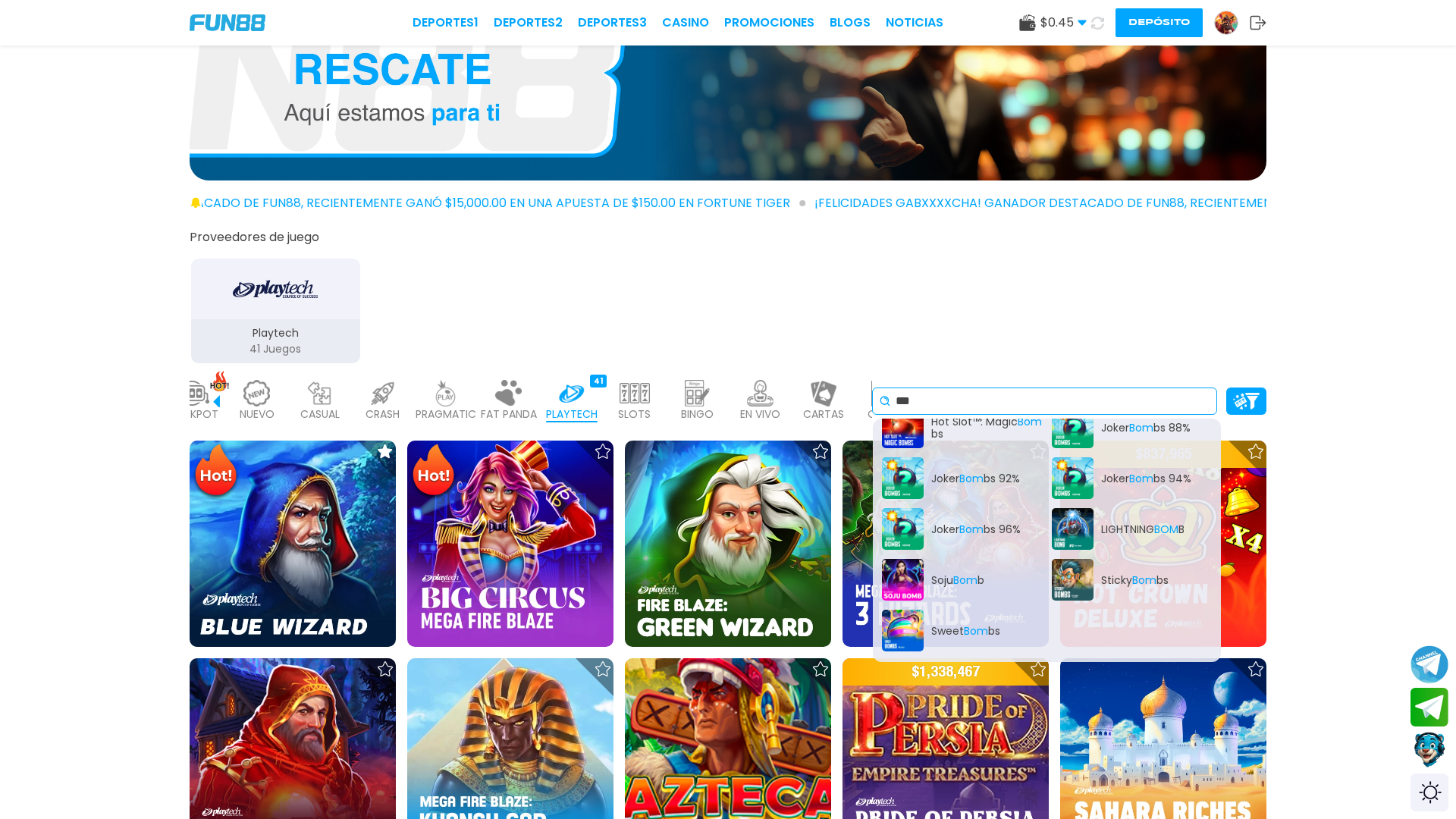
scroll to position [0, 343]
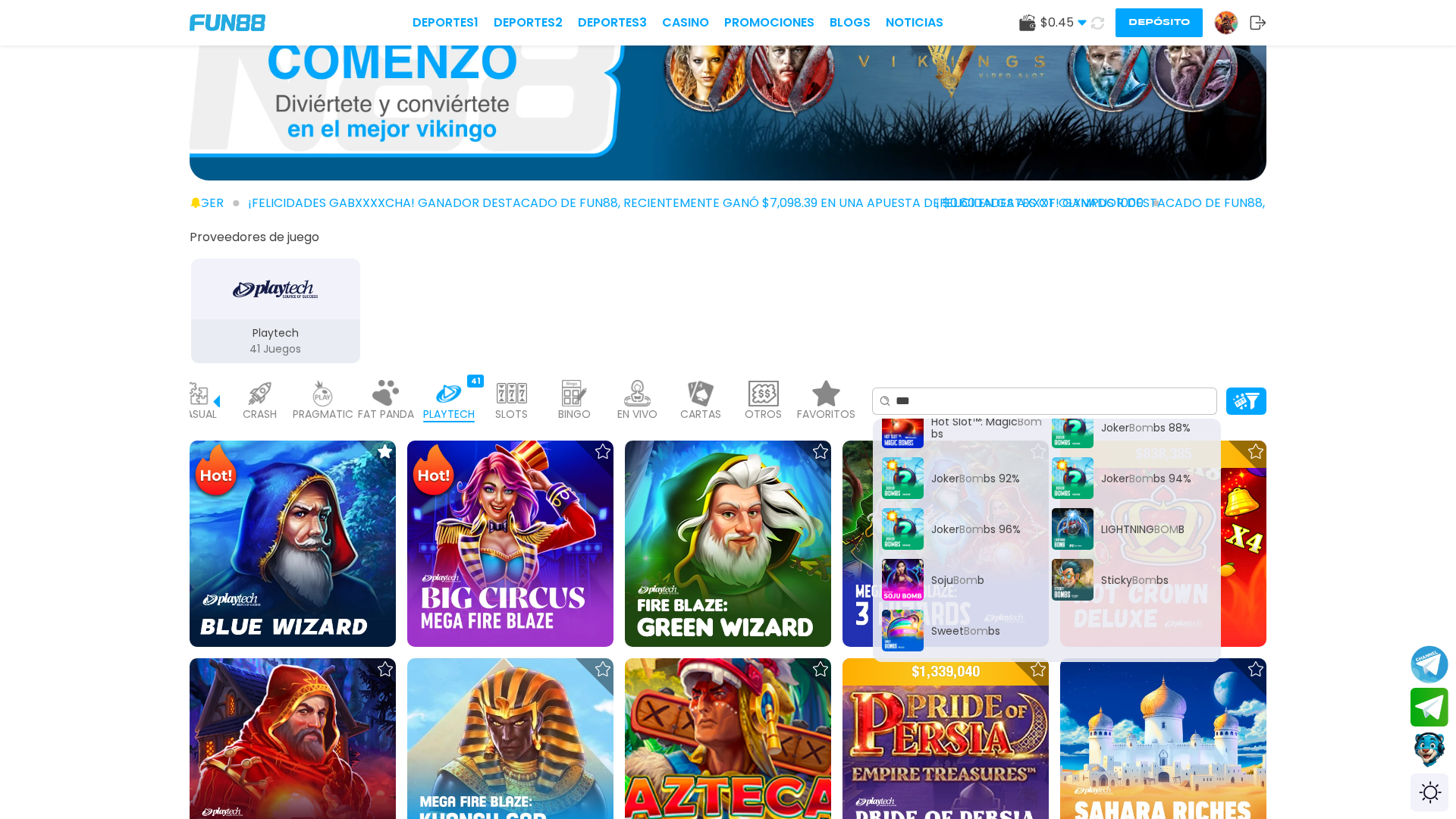
click at [208, 401] on div "CASUAL 17" at bounding box center [196, 401] width 55 height 61
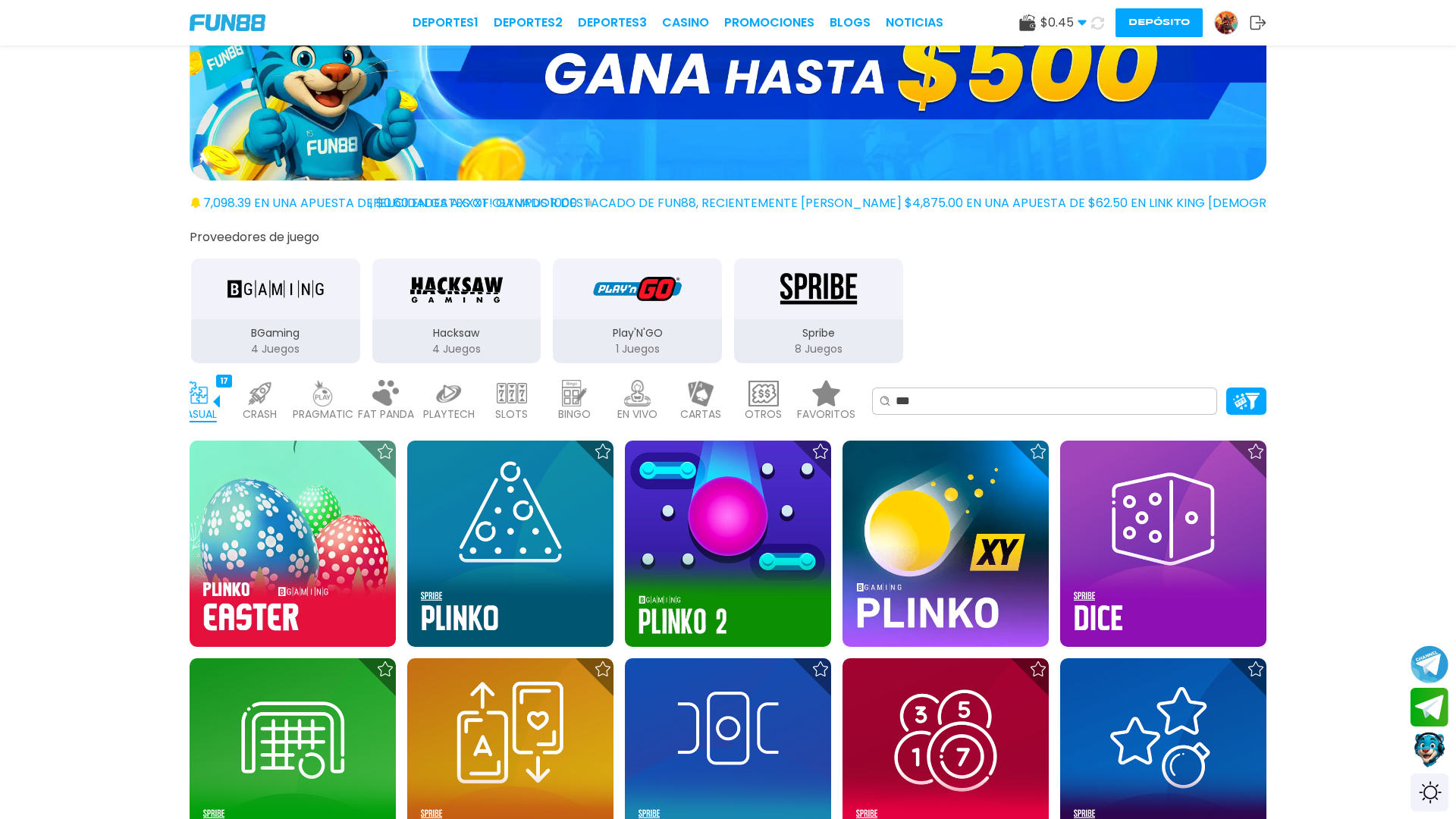
click at [210, 397] on div "CASUAL 17" at bounding box center [196, 401] width 55 height 61
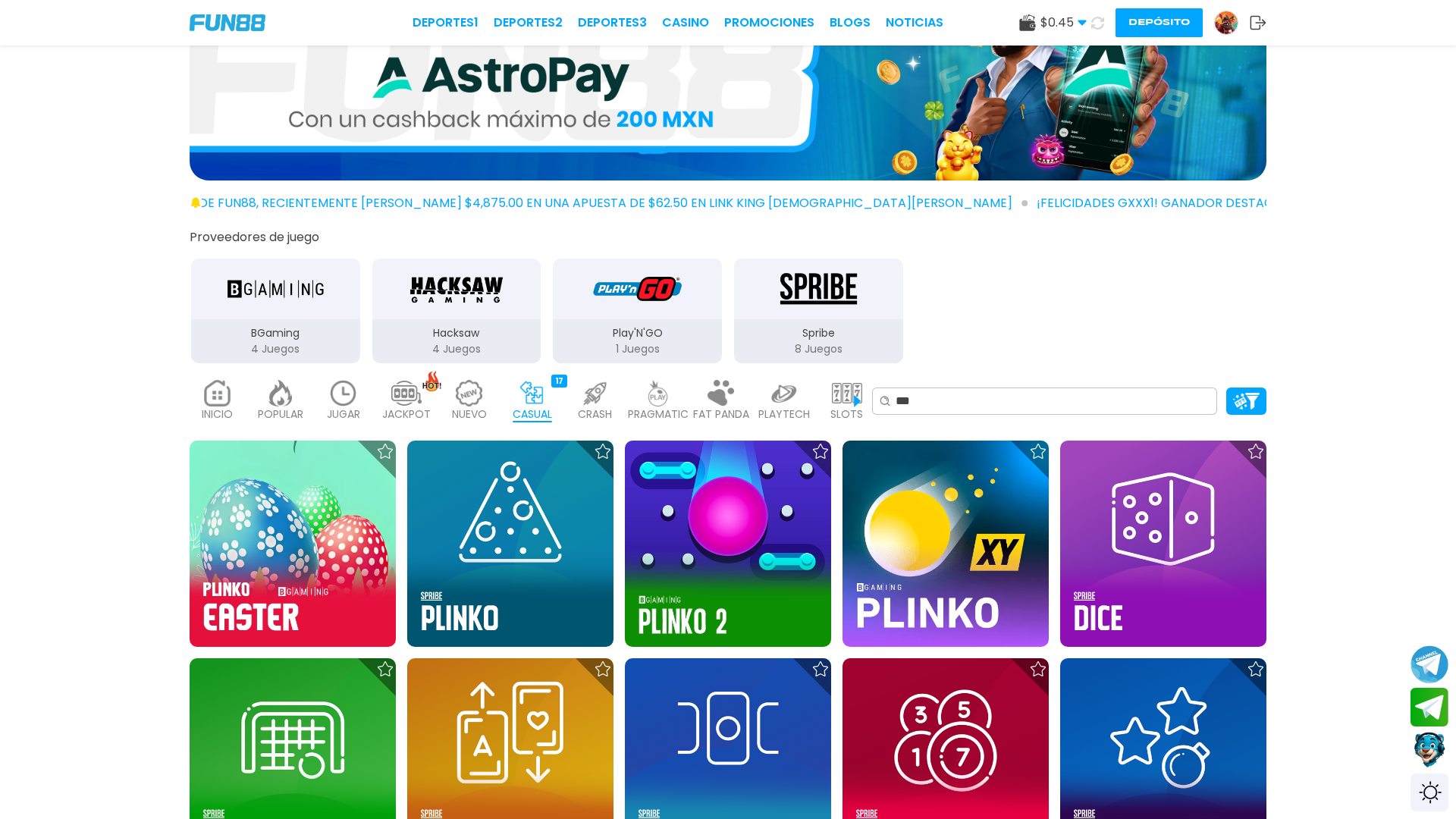
click at [205, 406] on p "INICIO" at bounding box center [217, 414] width 31 height 16
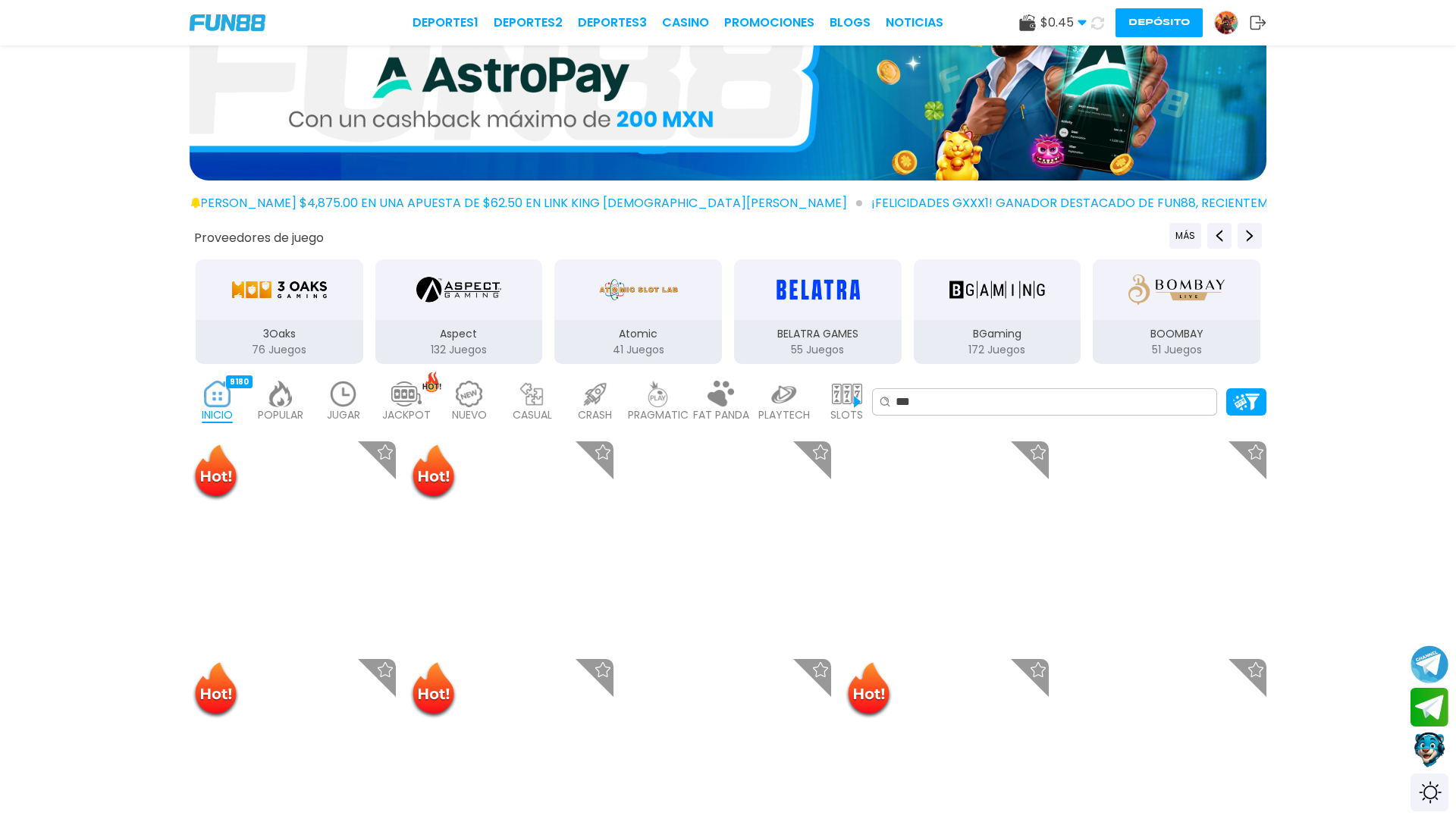
click at [207, 388] on img at bounding box center [217, 394] width 30 height 27
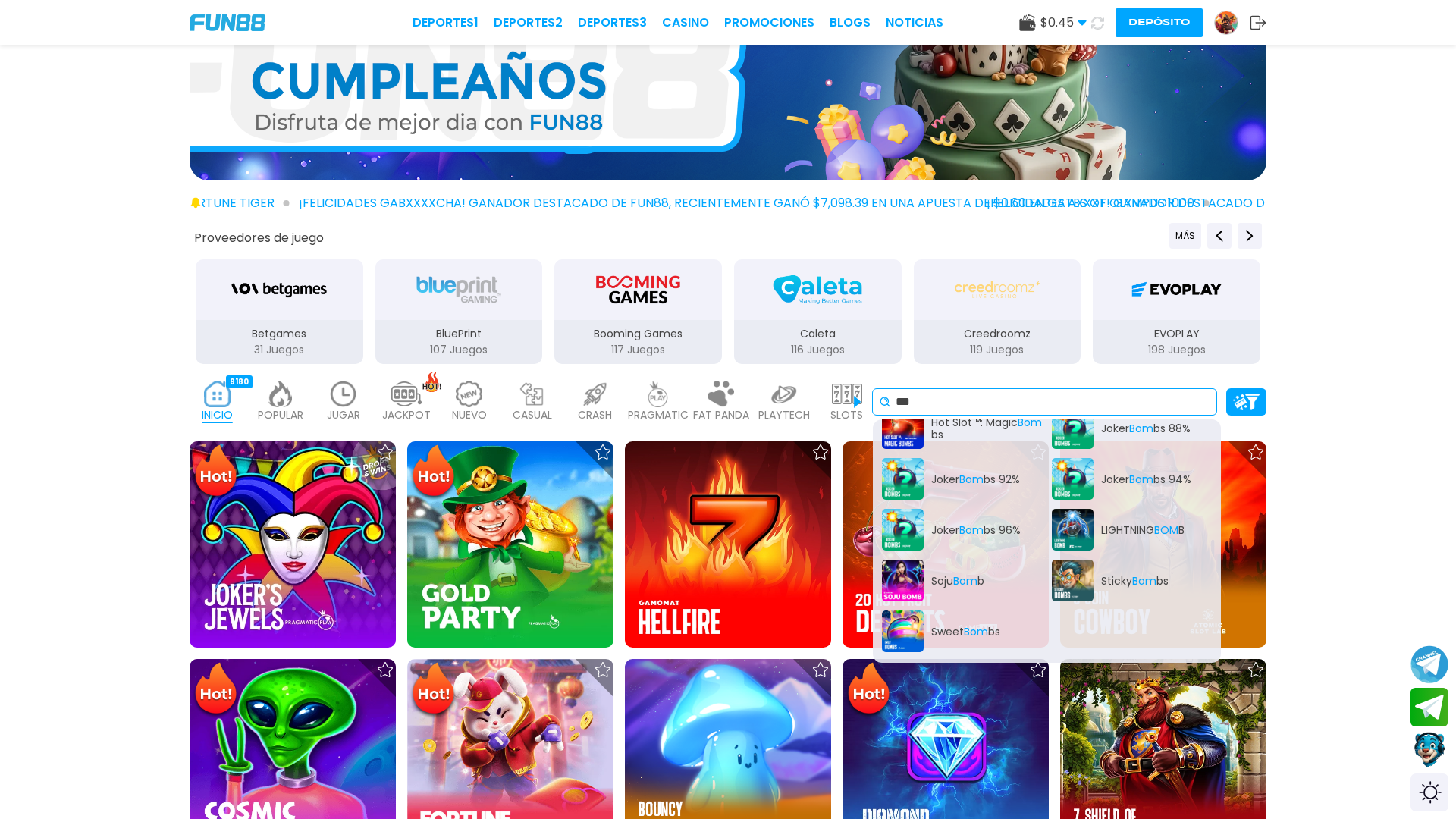
click at [1167, 393] on input "***" at bounding box center [1054, 401] width 315 height 18
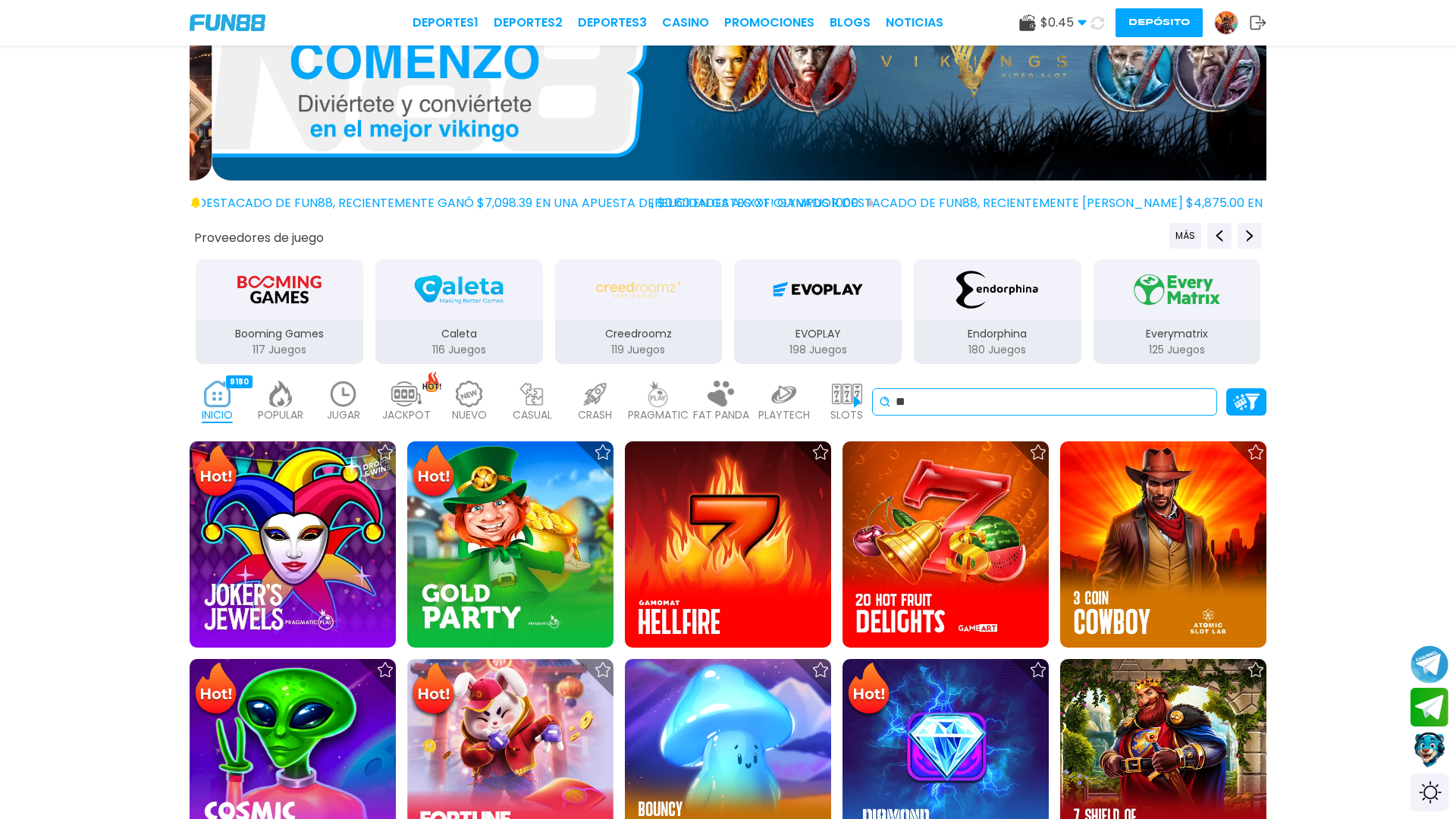
type input "*"
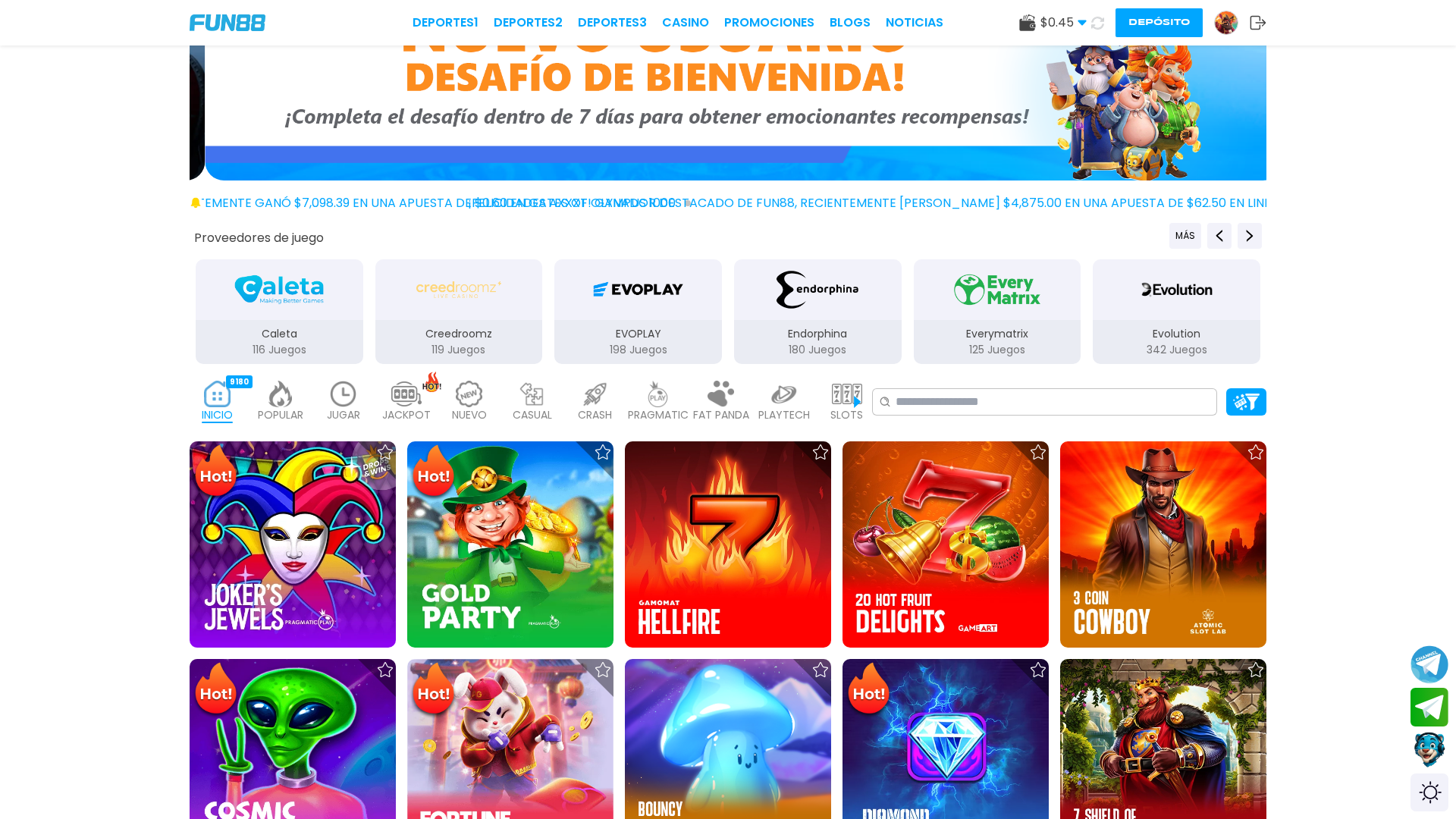
click at [1167, 387] on div "INICIO 9180 POPULAR 40 JUGAR 2 JACKPOT 133 NUEVO 1666 CASUAL 17 CRASH 50 PRAGMA…" at bounding box center [728, 402] width 1456 height 61
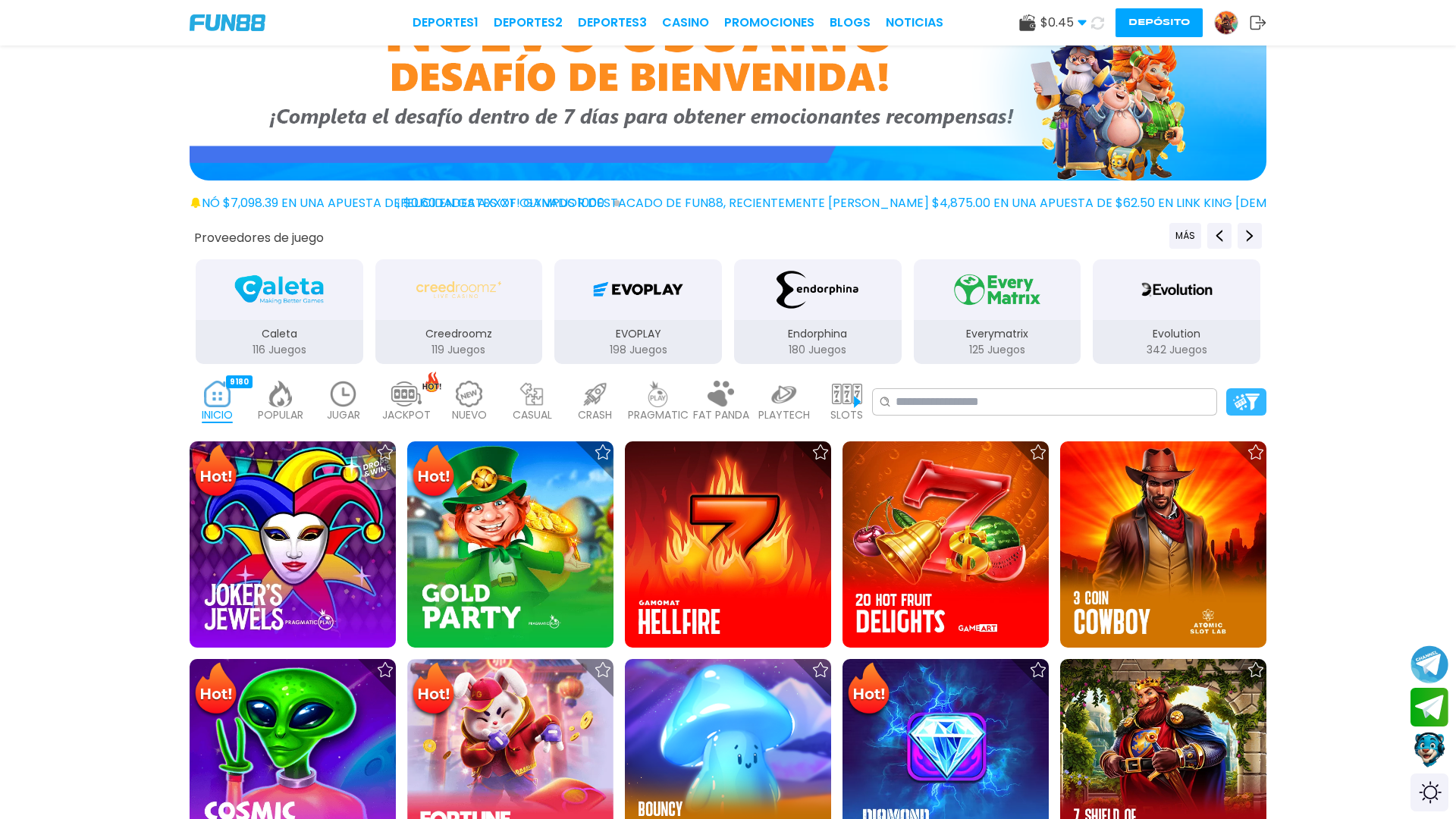
click at [1167, 406] on img at bounding box center [1246, 401] width 27 height 16
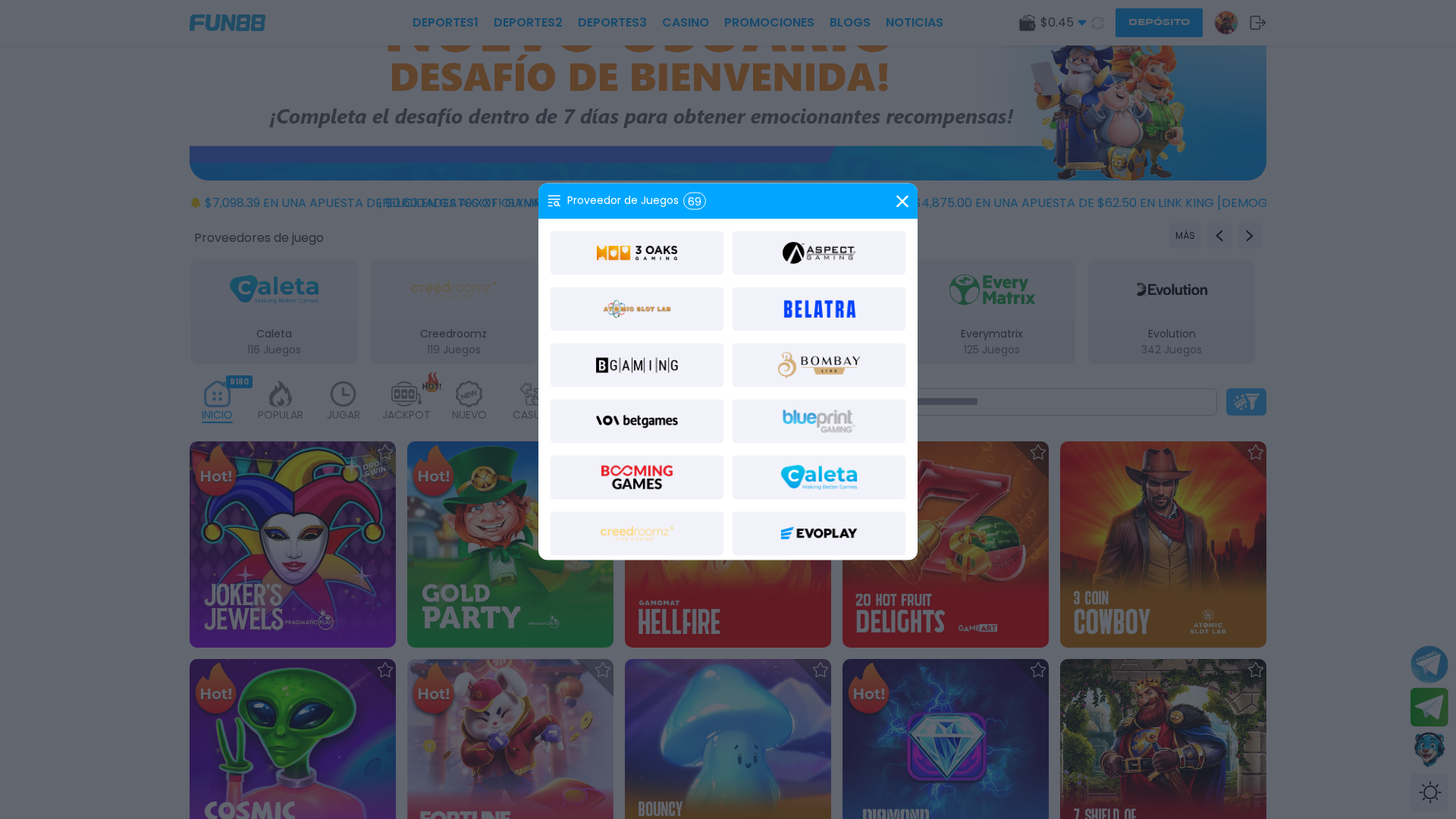
click at [1167, 406] on div at bounding box center [728, 409] width 1456 height 819
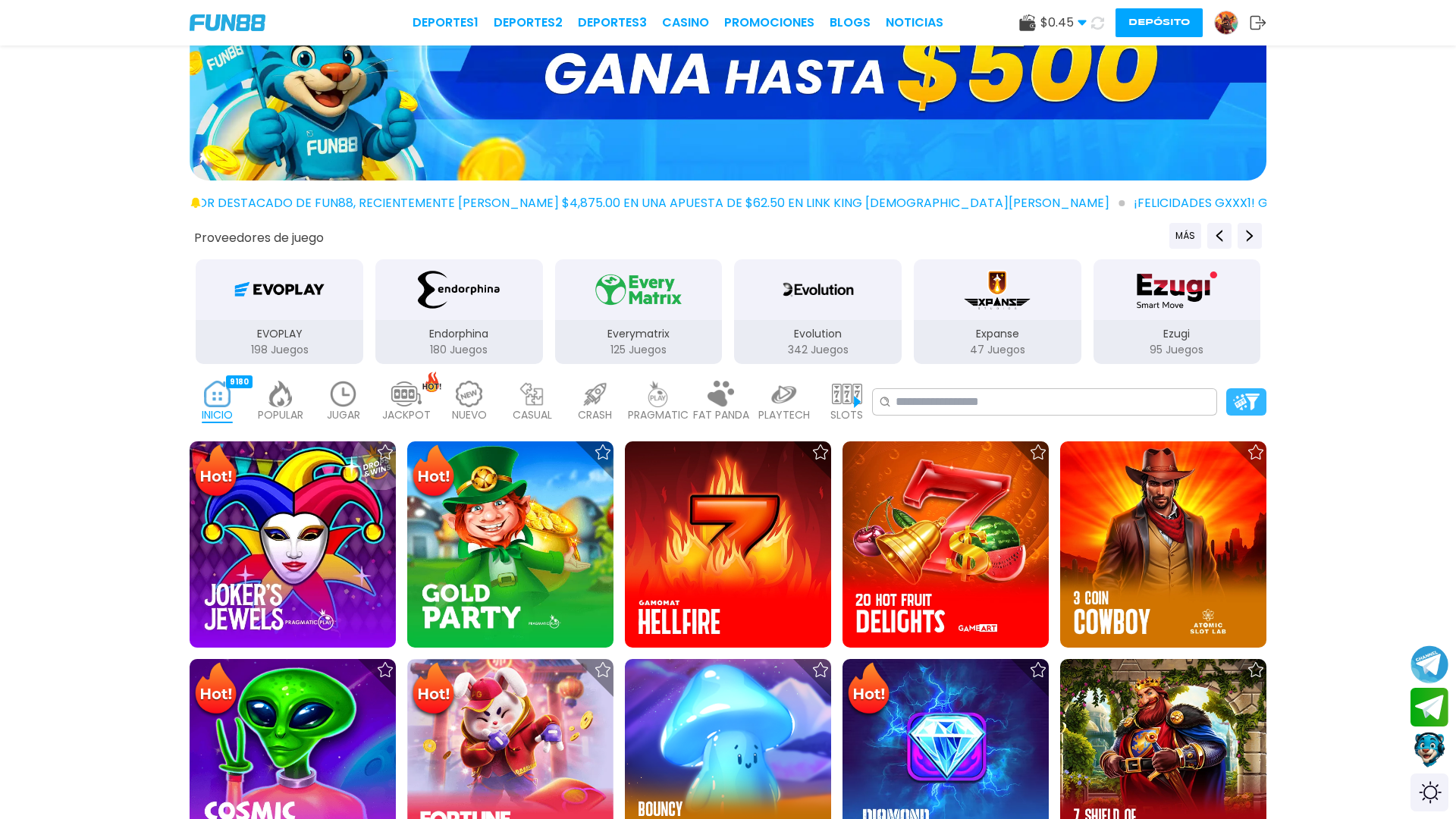
click at [1167, 396] on div at bounding box center [1246, 401] width 40 height 28
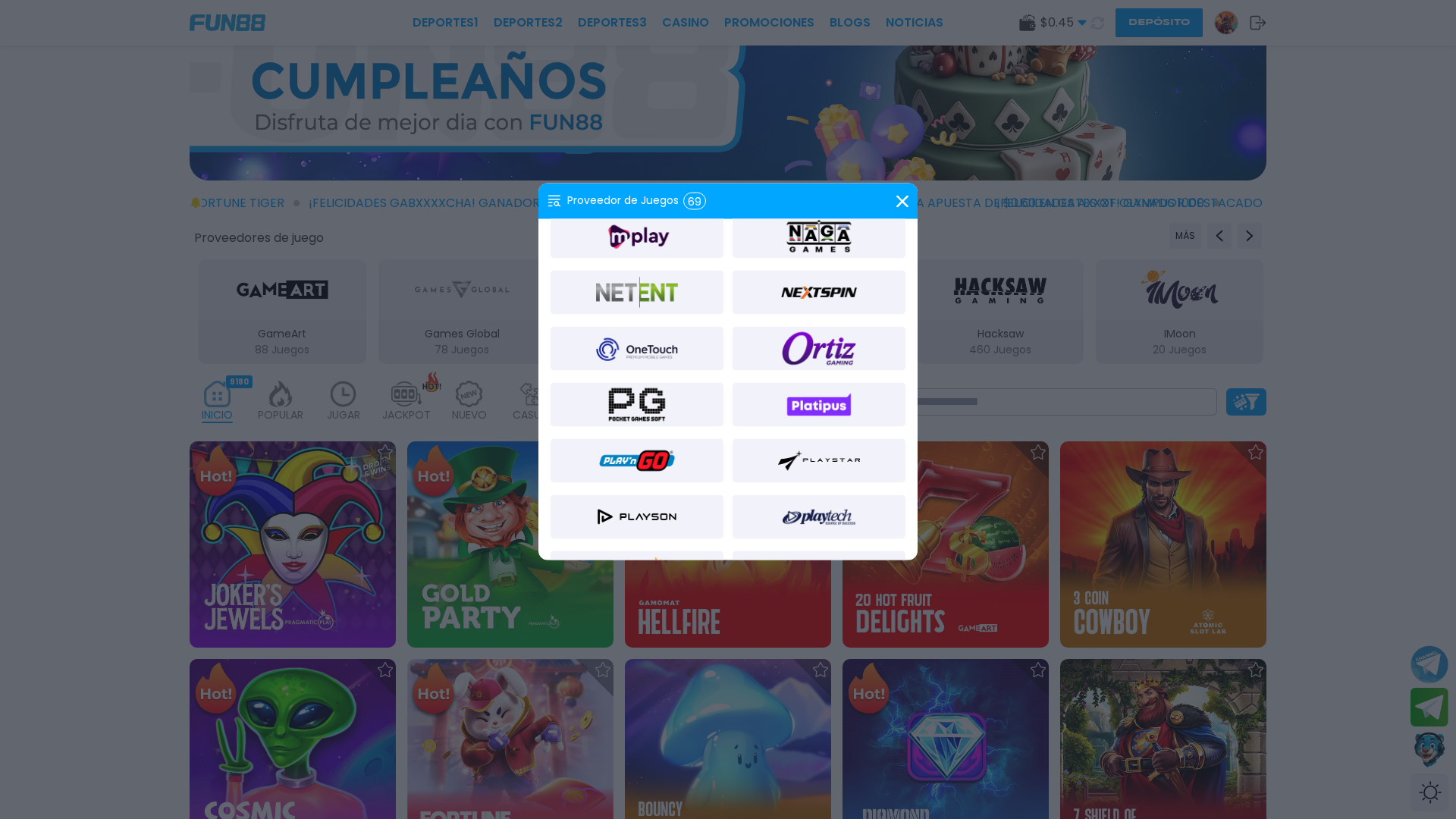
scroll to position [1032, 0]
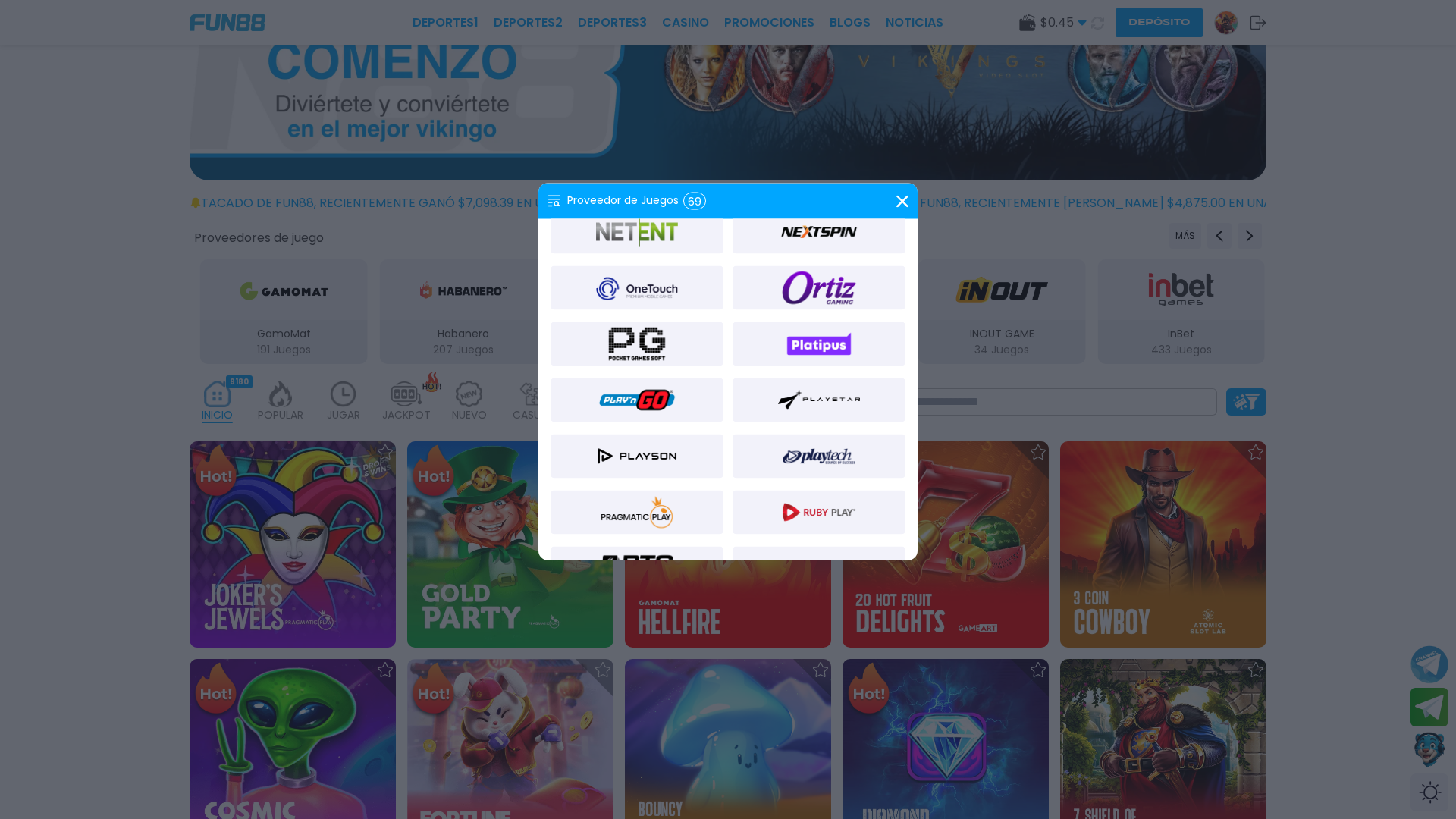
click at [821, 440] on img at bounding box center [819, 456] width 73 height 36
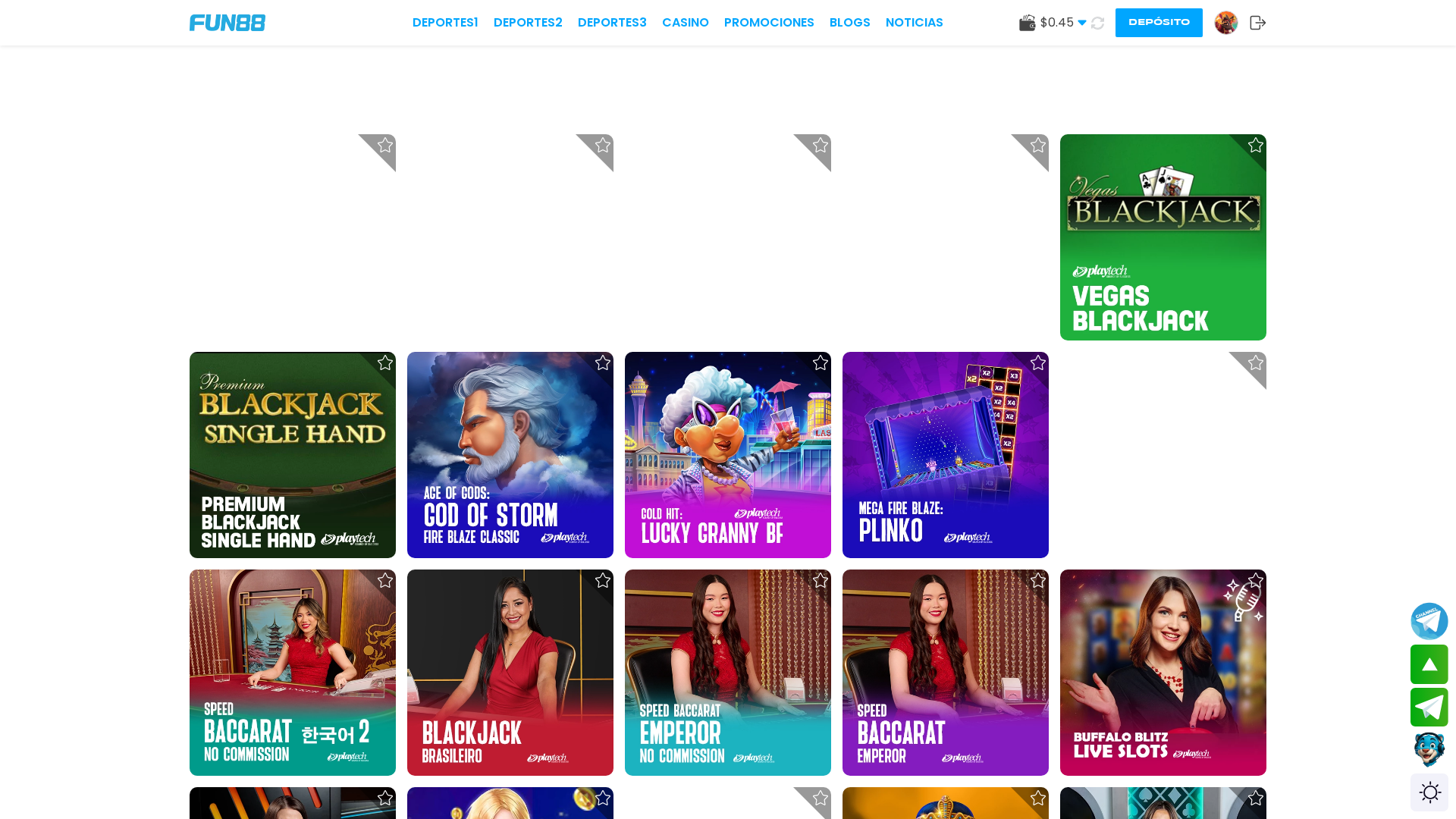
scroll to position [2368, 0]
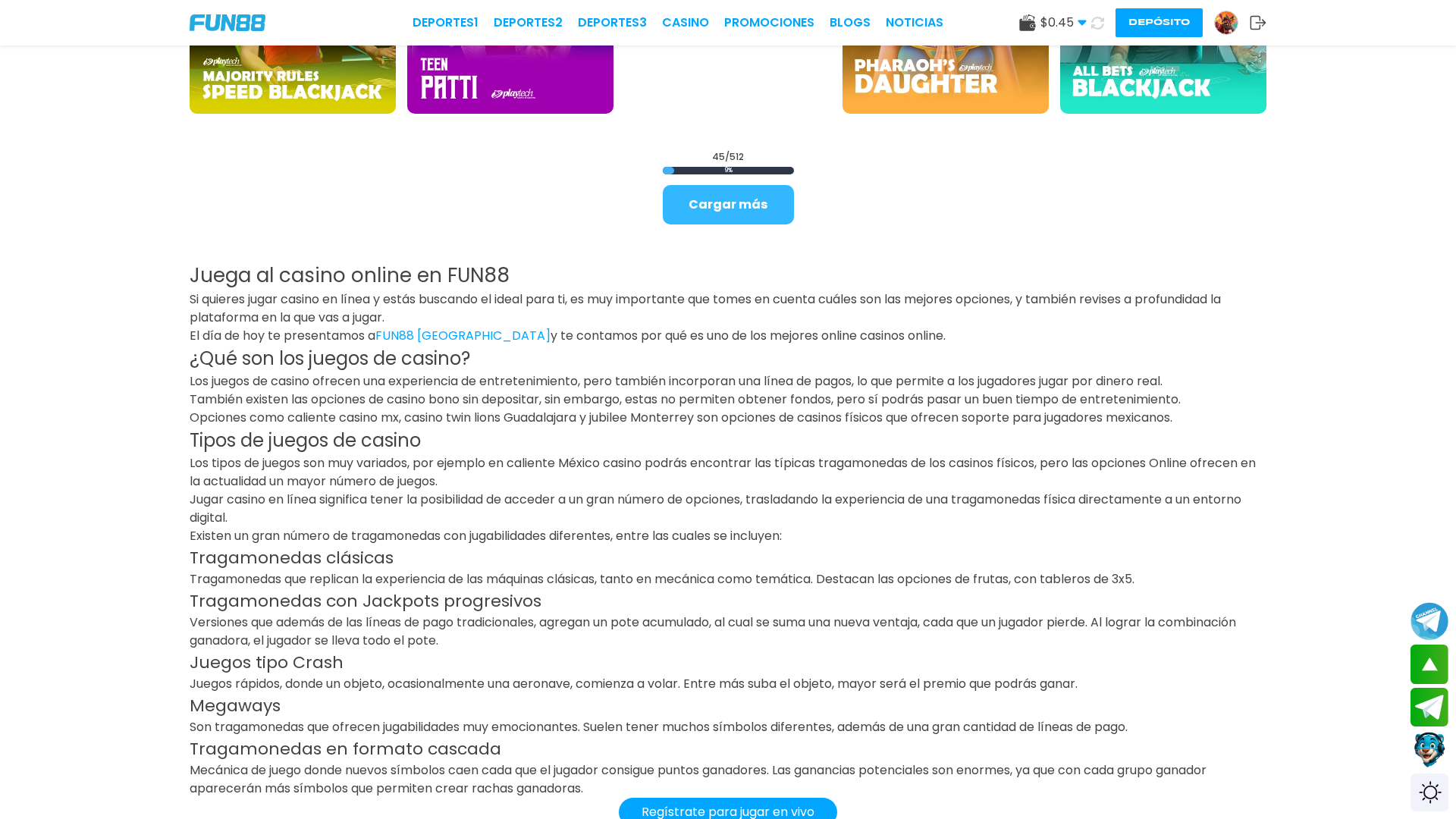
click at [734, 207] on button "Cargar más" at bounding box center [728, 205] width 131 height 40
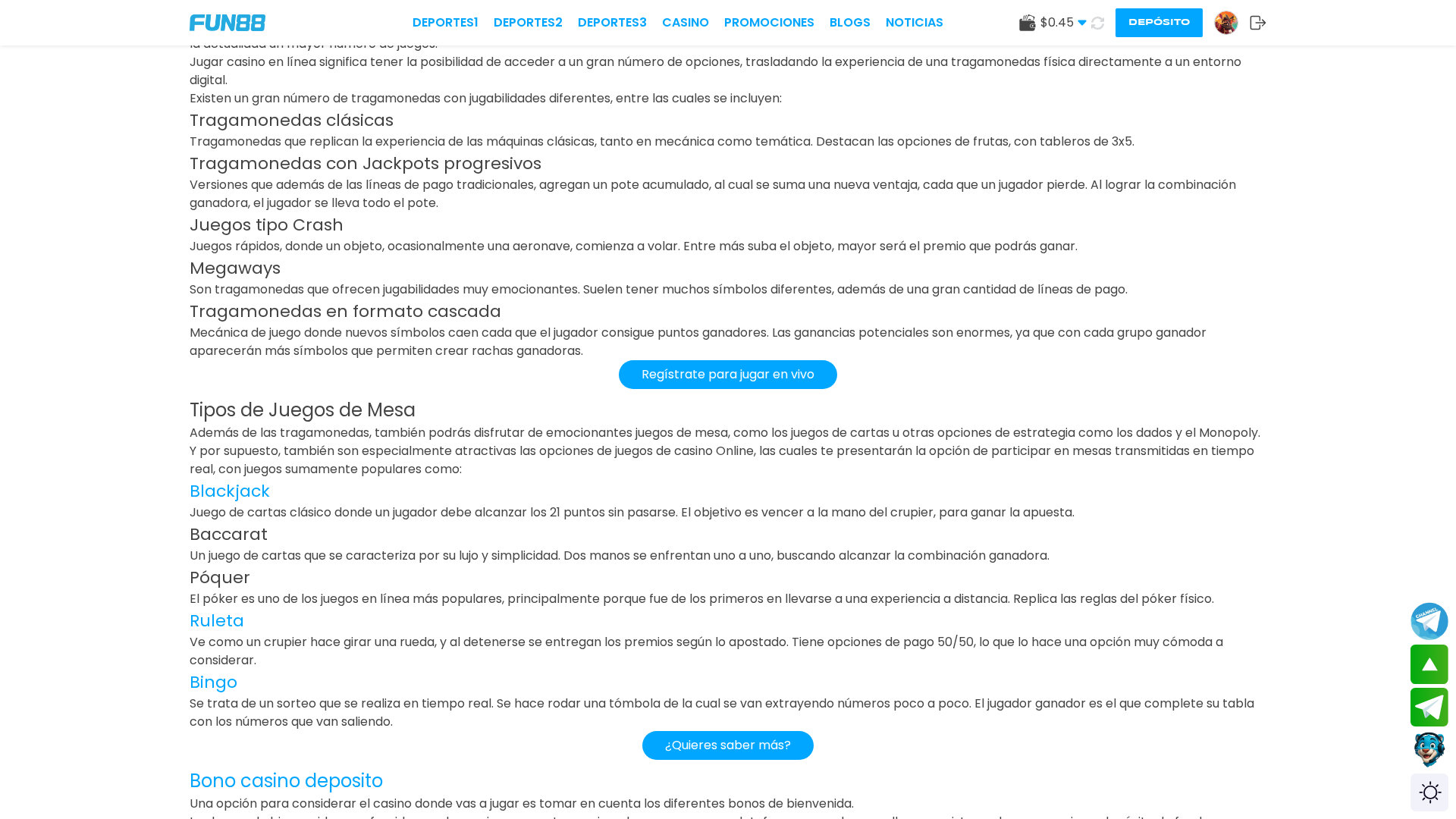
scroll to position [4006, 0]
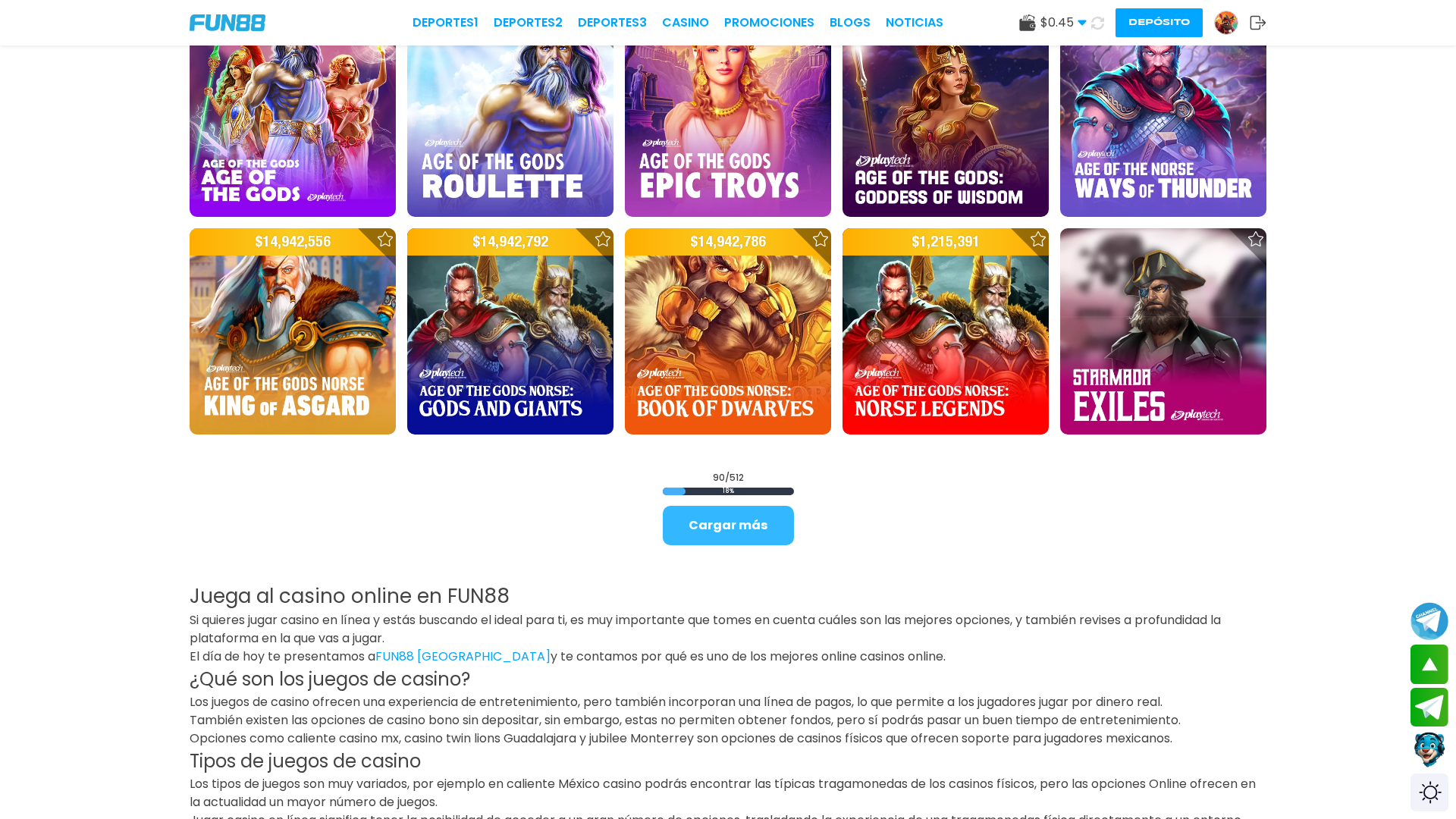
click at [719, 515] on button "Cargar más" at bounding box center [728, 526] width 131 height 40
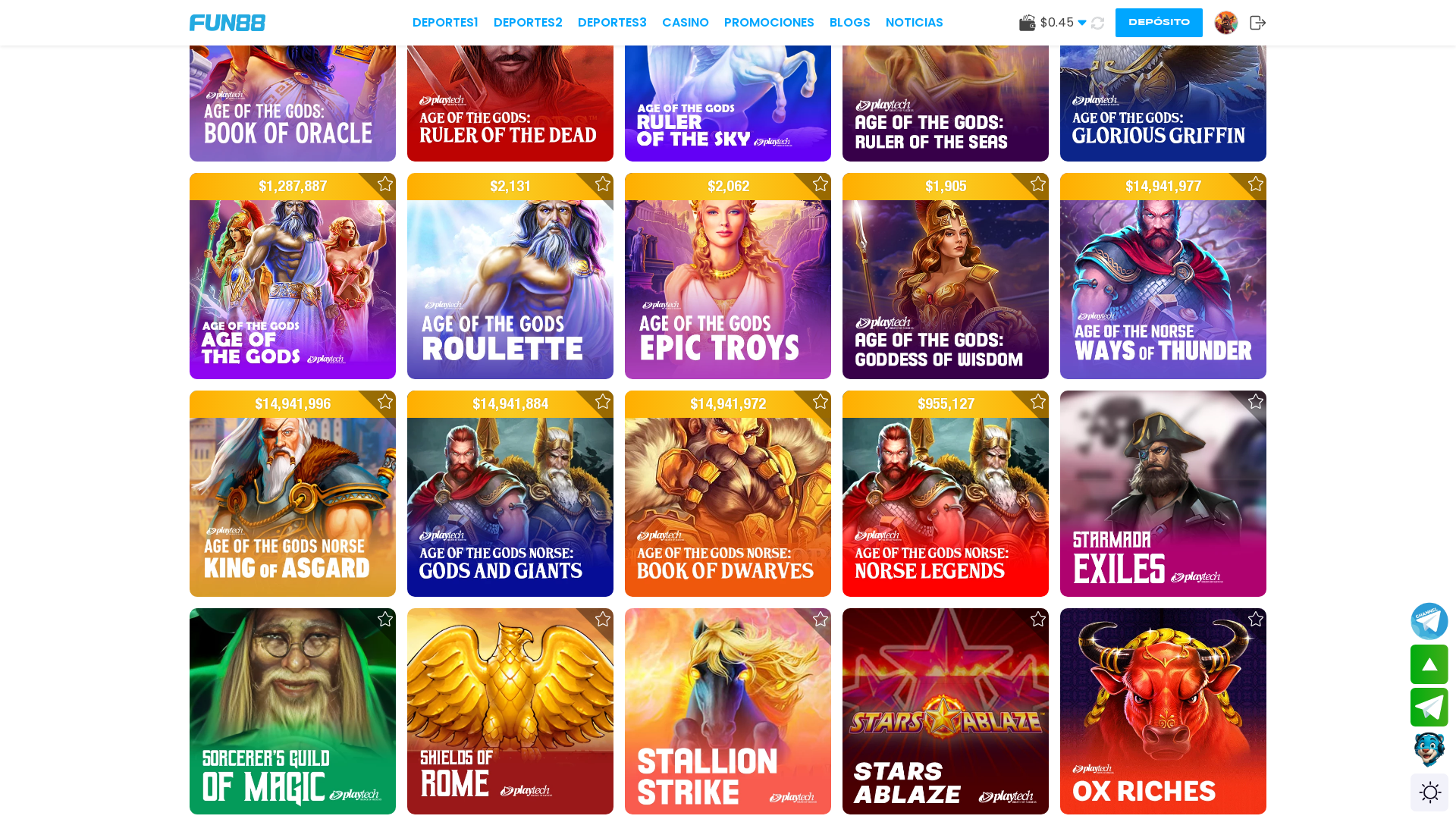
scroll to position [5775, 0]
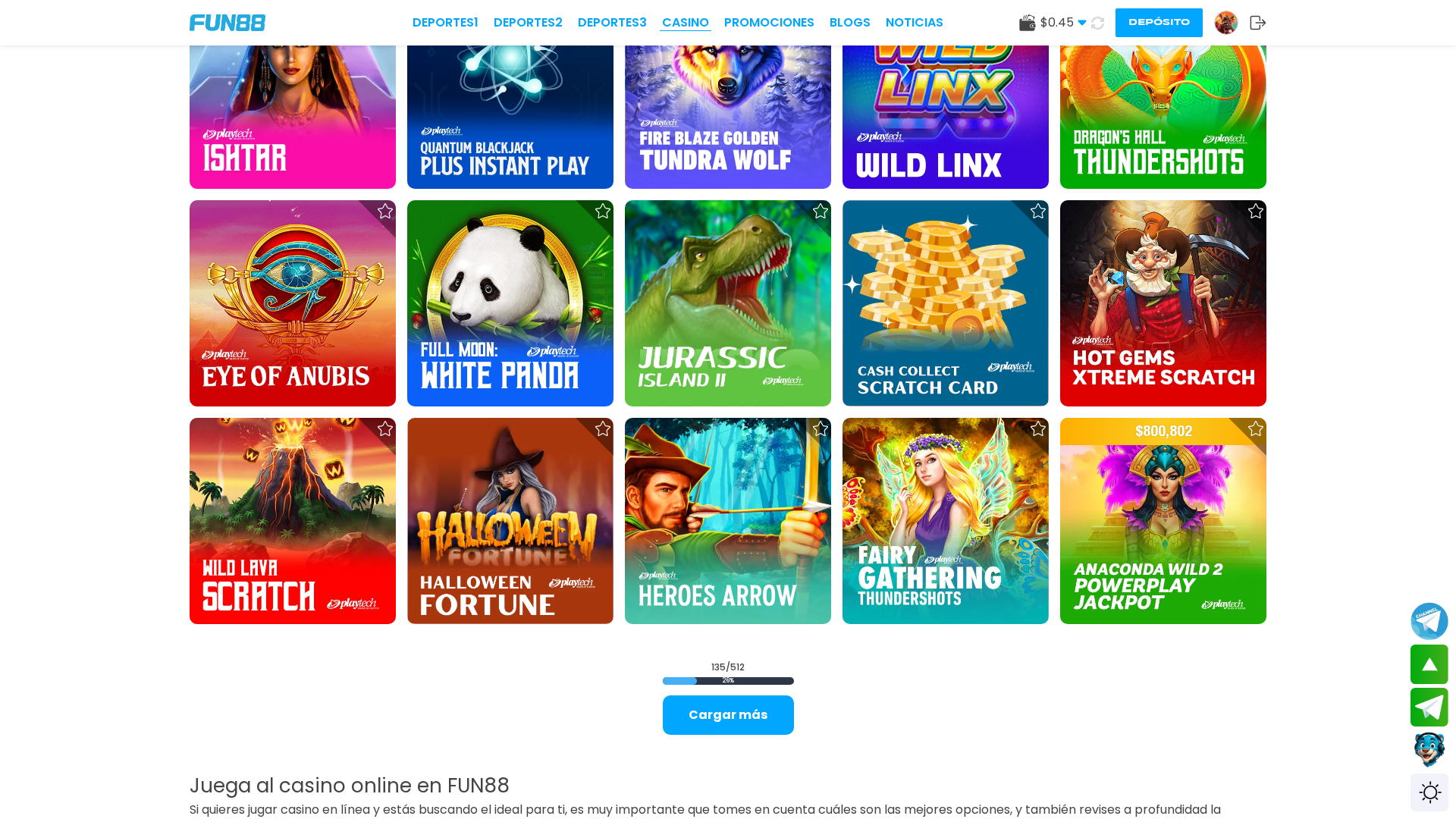
click at [679, 22] on link "CASINO" at bounding box center [686, 22] width 47 height 18
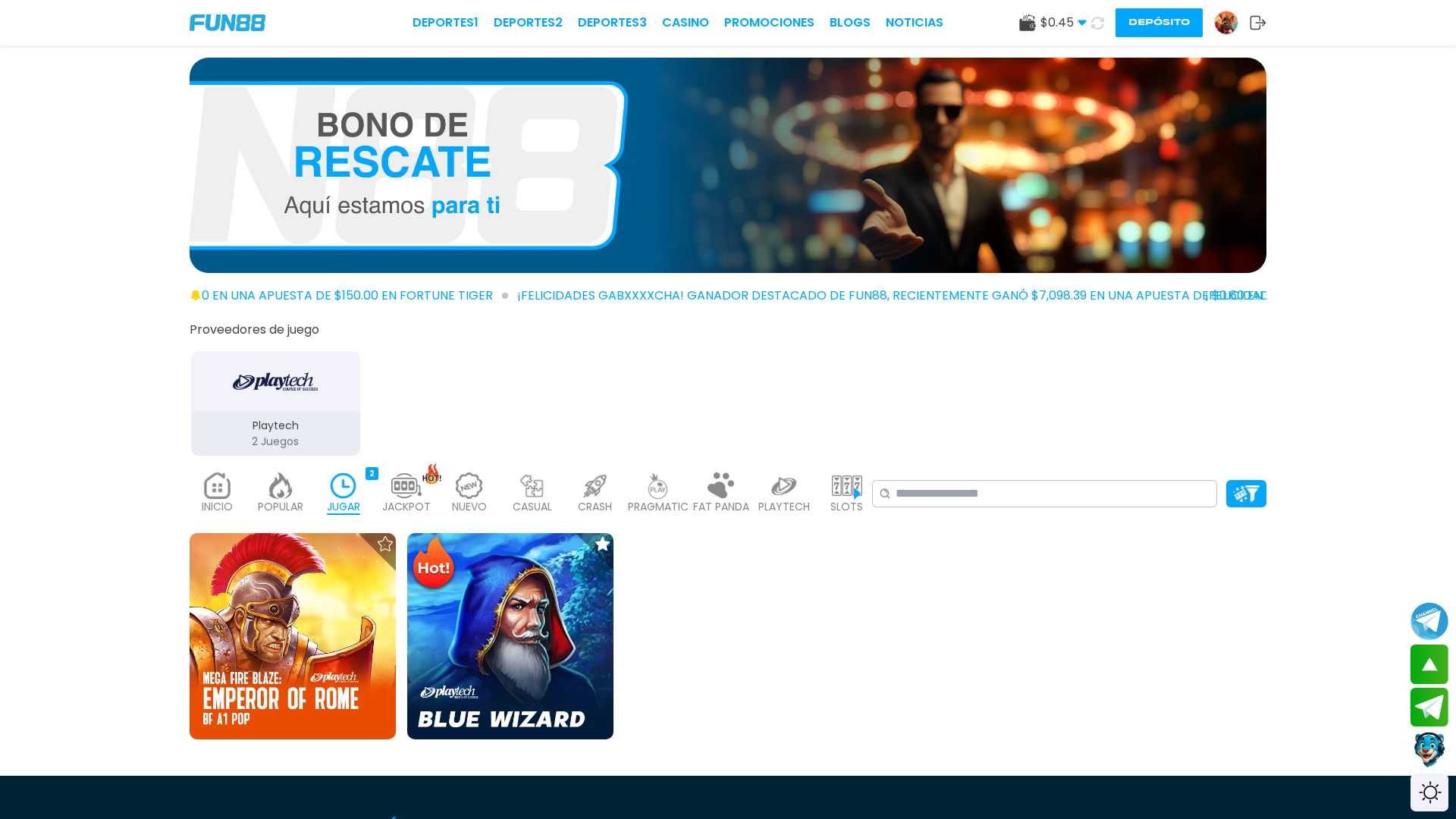
click at [1097, 25] on icon at bounding box center [1098, 24] width 13 height 13
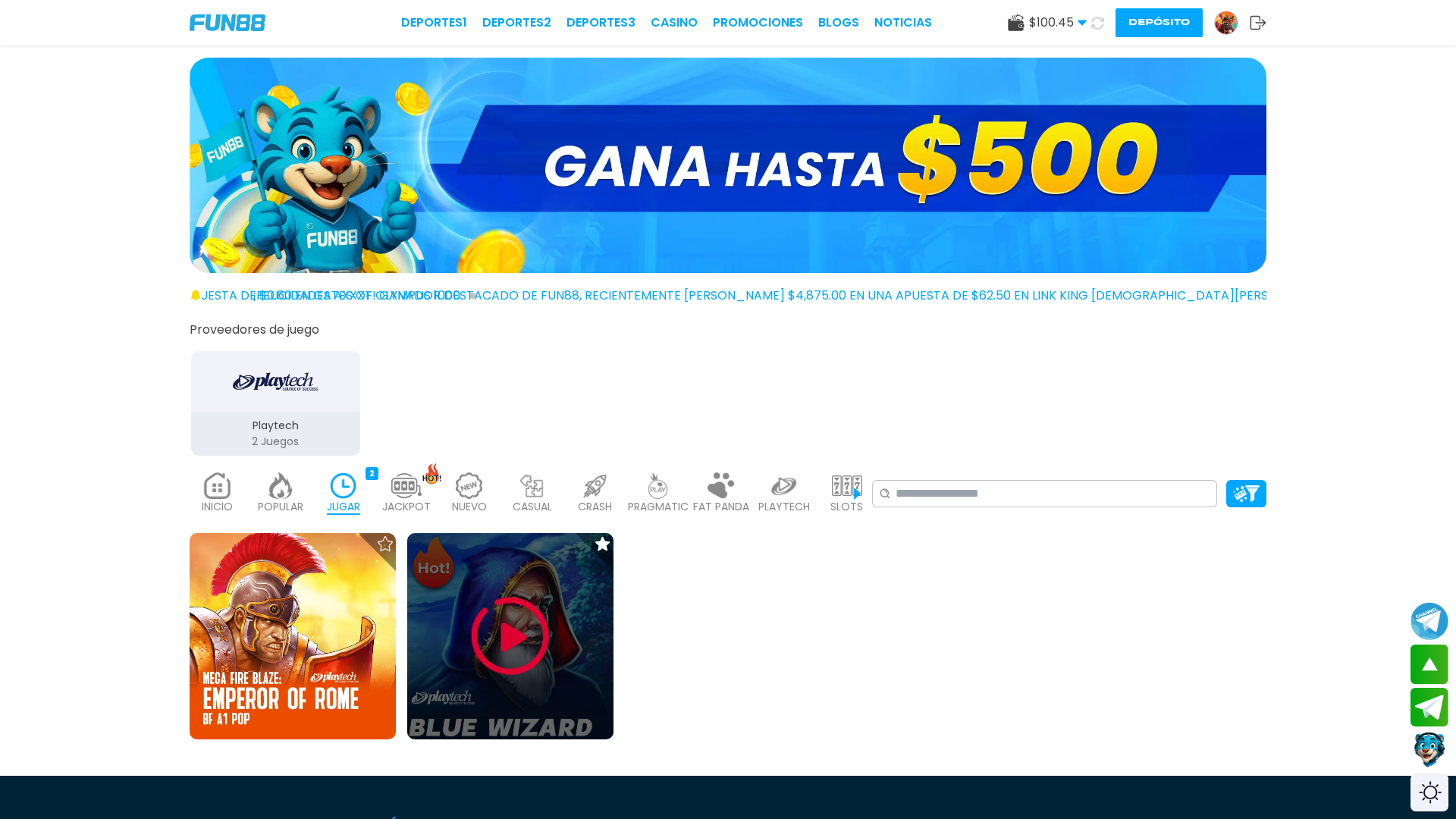
click at [565, 571] on div at bounding box center [510, 636] width 206 height 206
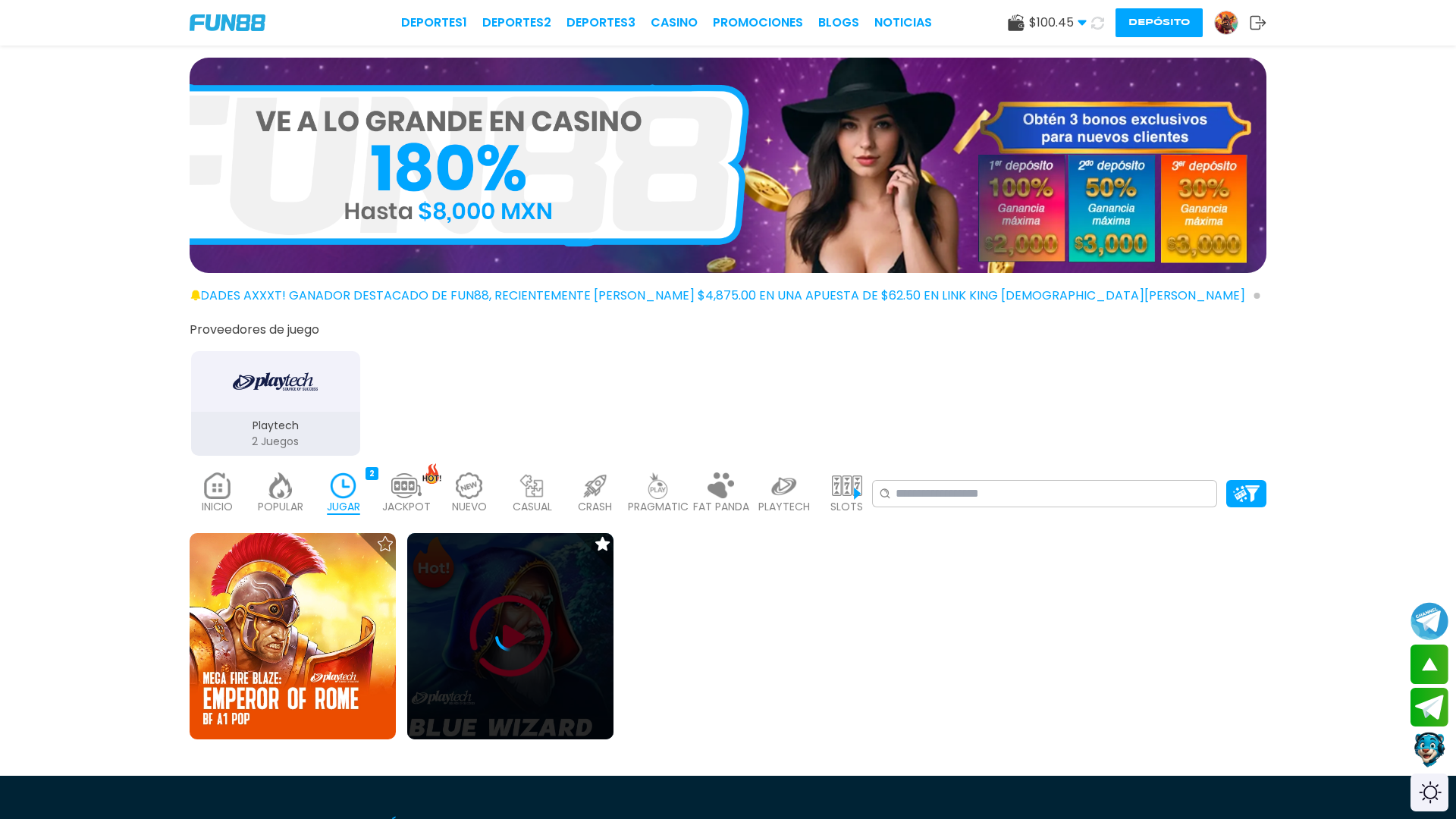
click at [519, 571] on icon at bounding box center [511, 636] width 30 height 30
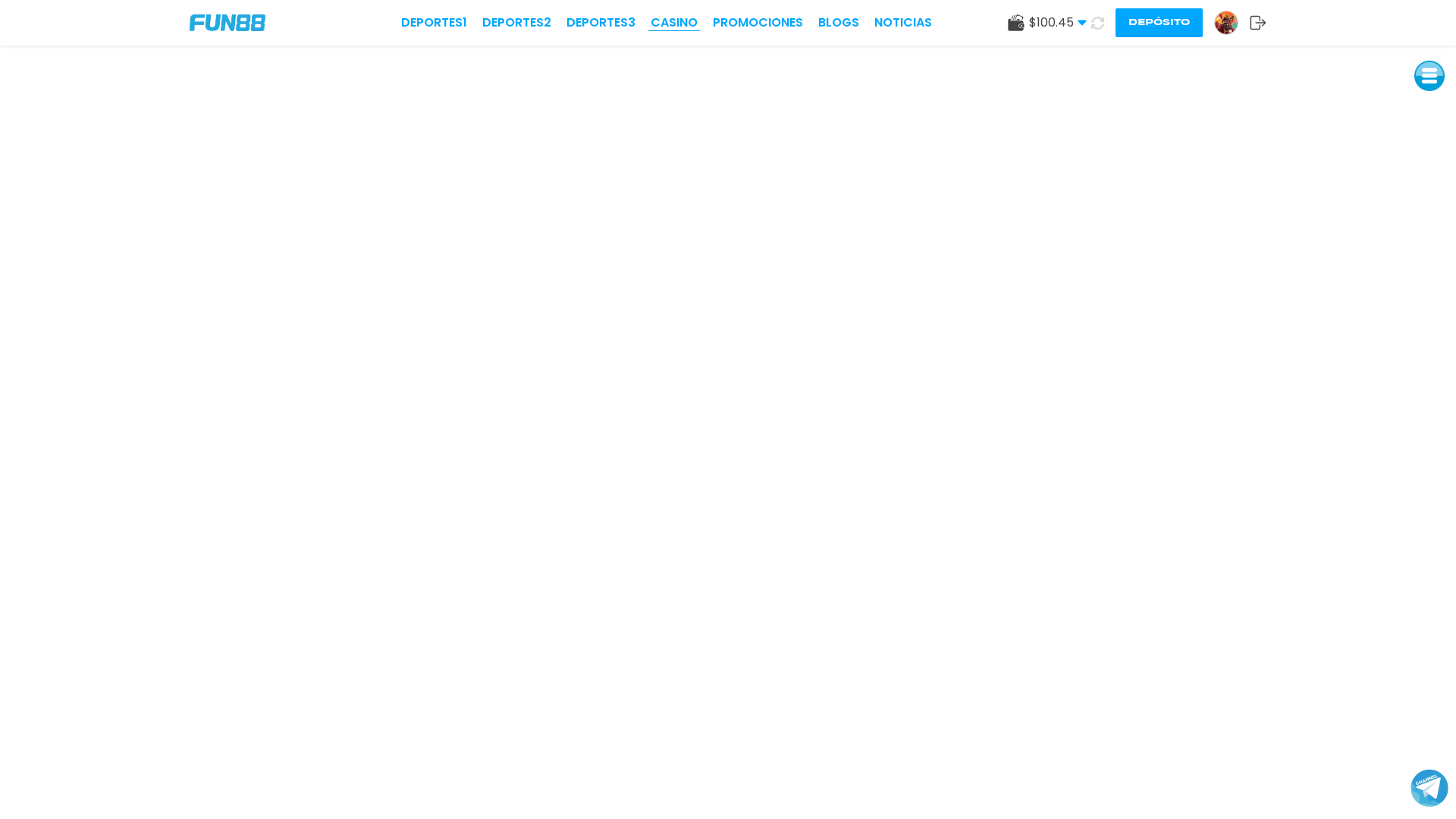
click at [685, 21] on link "CASINO" at bounding box center [675, 22] width 47 height 18
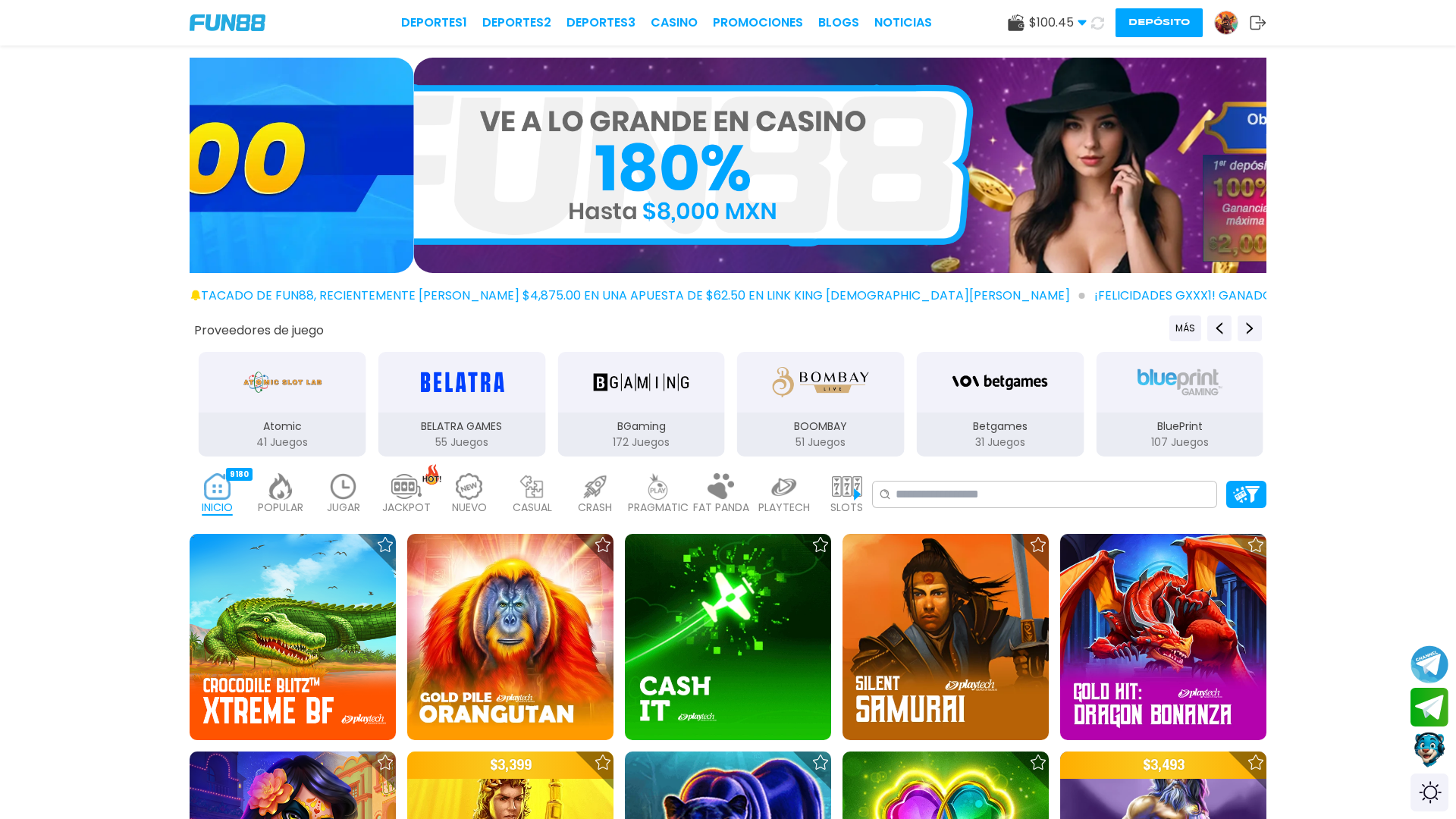
click at [339, 486] on img at bounding box center [344, 487] width 30 height 27
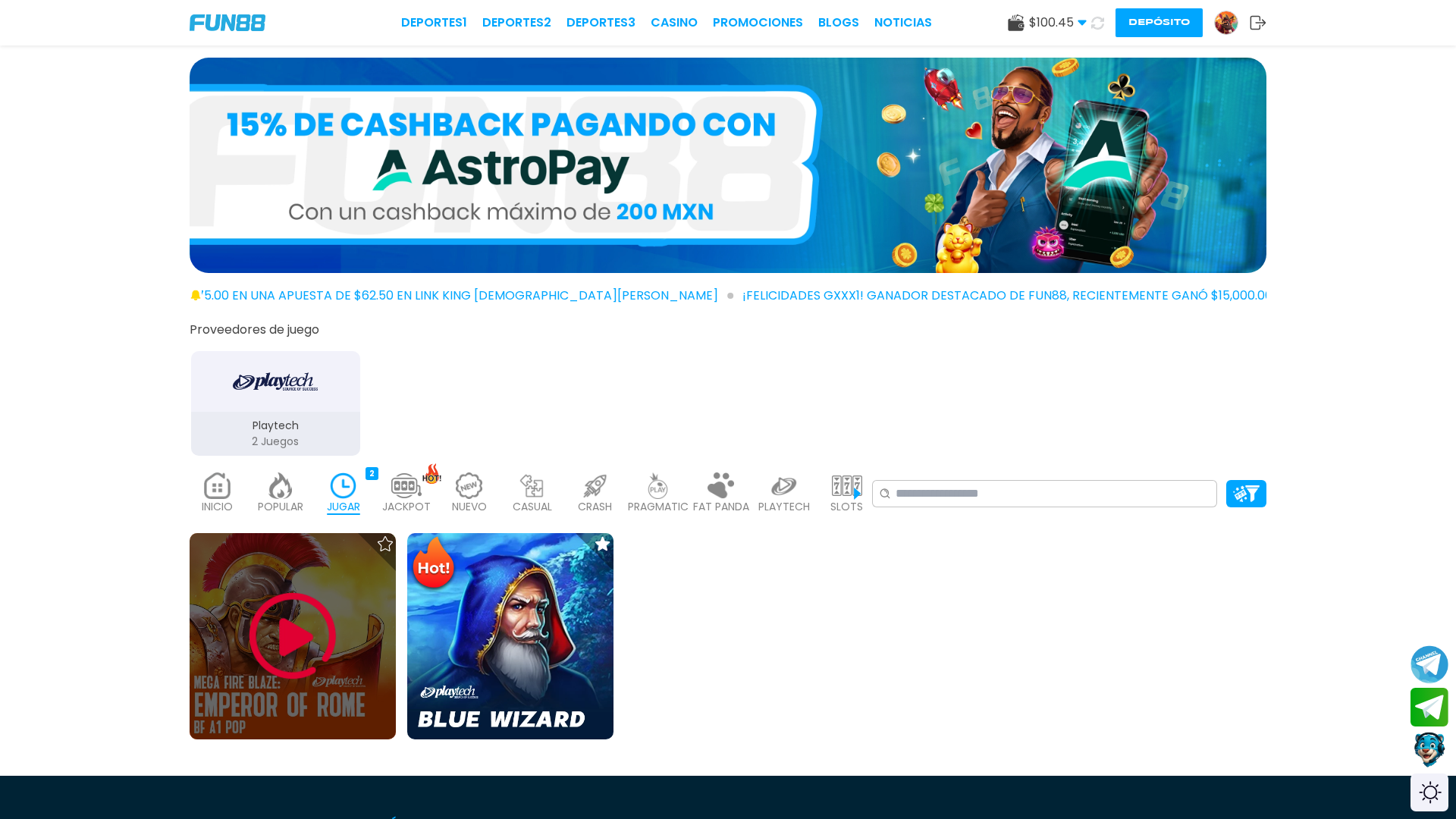
click at [289, 544] on div at bounding box center [292, 636] width 206 height 206
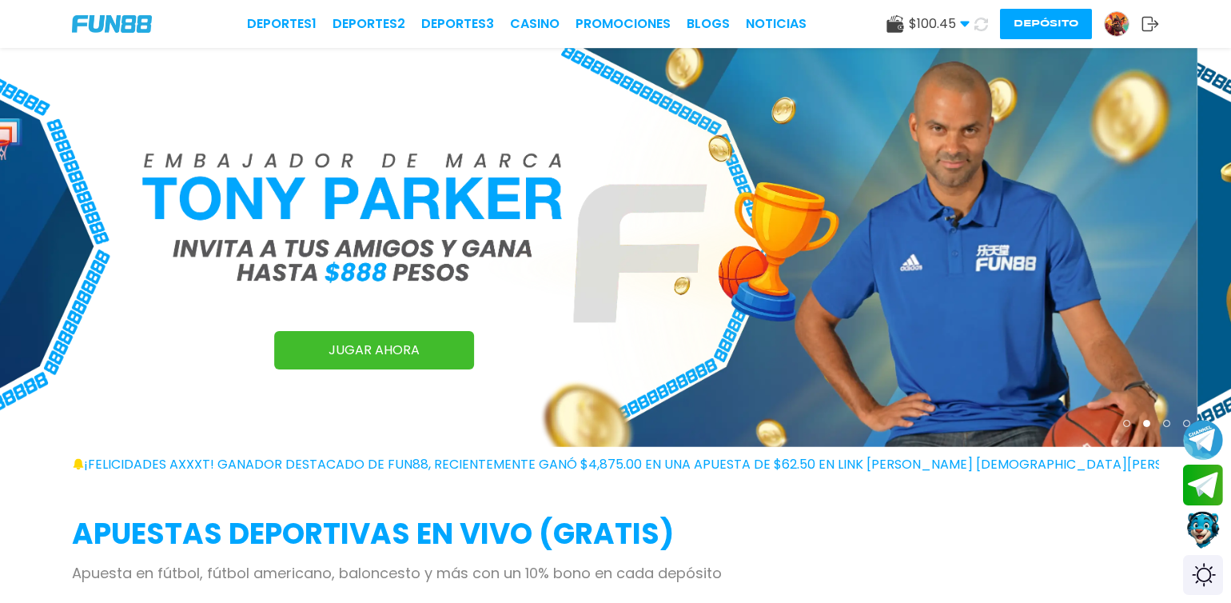
click at [518, 14] on link "CASINO" at bounding box center [535, 23] width 50 height 19
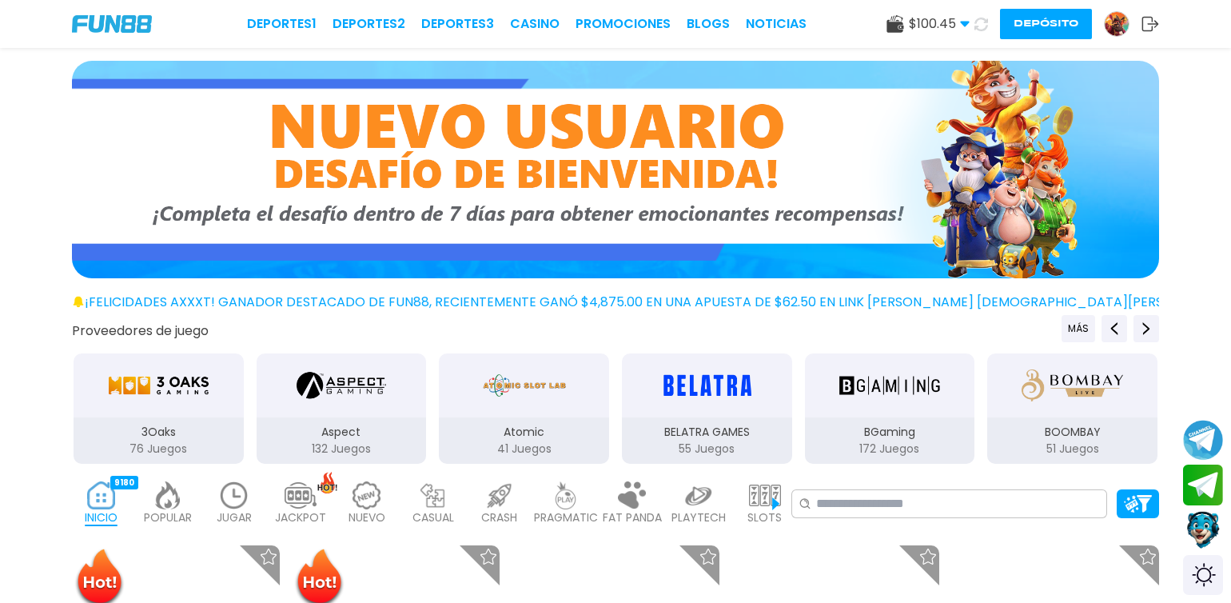
click at [226, 360] on div "3Oaks" at bounding box center [159, 385] width 170 height 64
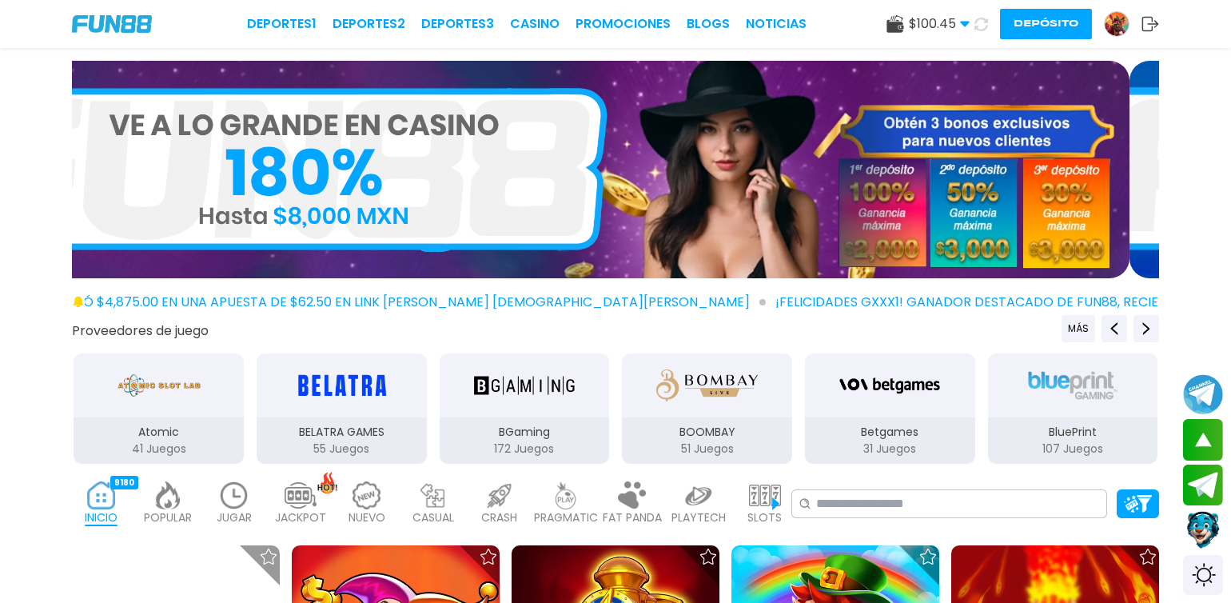
click at [220, 495] on img at bounding box center [234, 495] width 32 height 28
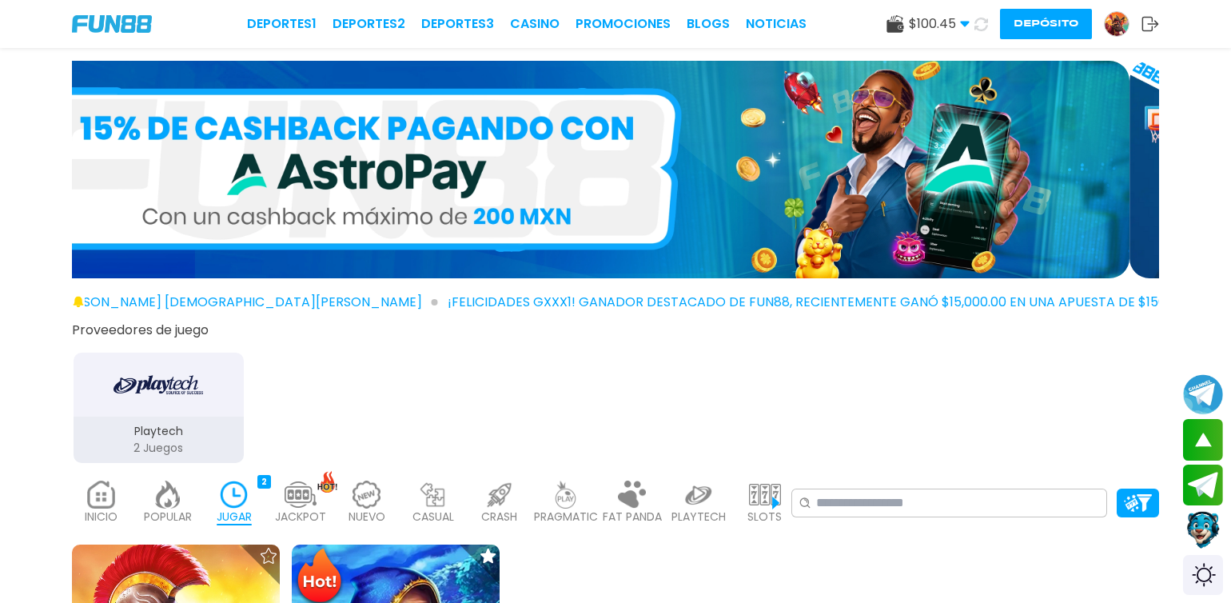
click at [350, 543] on div "¡FELICIDADES axxxt! GANADOR DESTACADO DE FUN88, RECIENTEMENTE GANÓ $4,875.00 EN…" at bounding box center [615, 395] width 1231 height 790
